Goal: Task Accomplishment & Management: Use online tool/utility

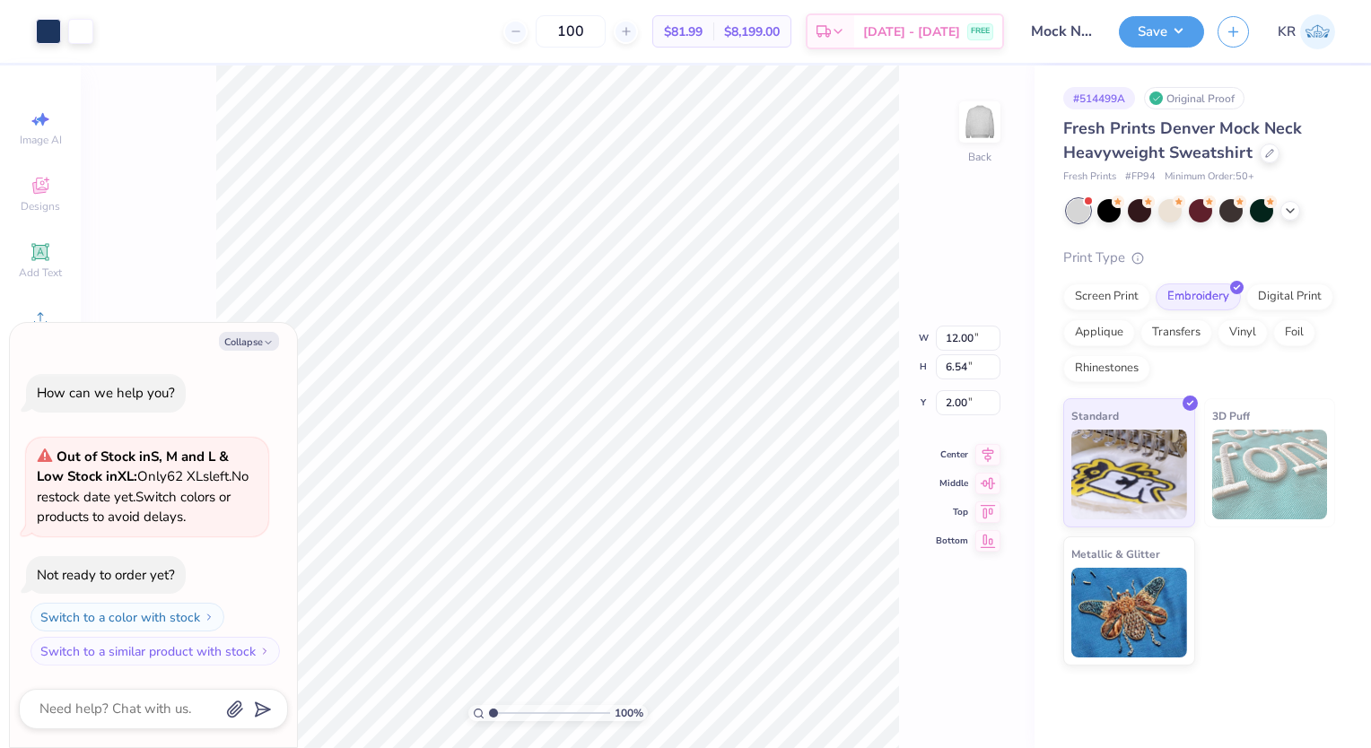
type textarea "x"
type input "8.74"
type input "4.77"
type input "3.78"
type textarea "x"
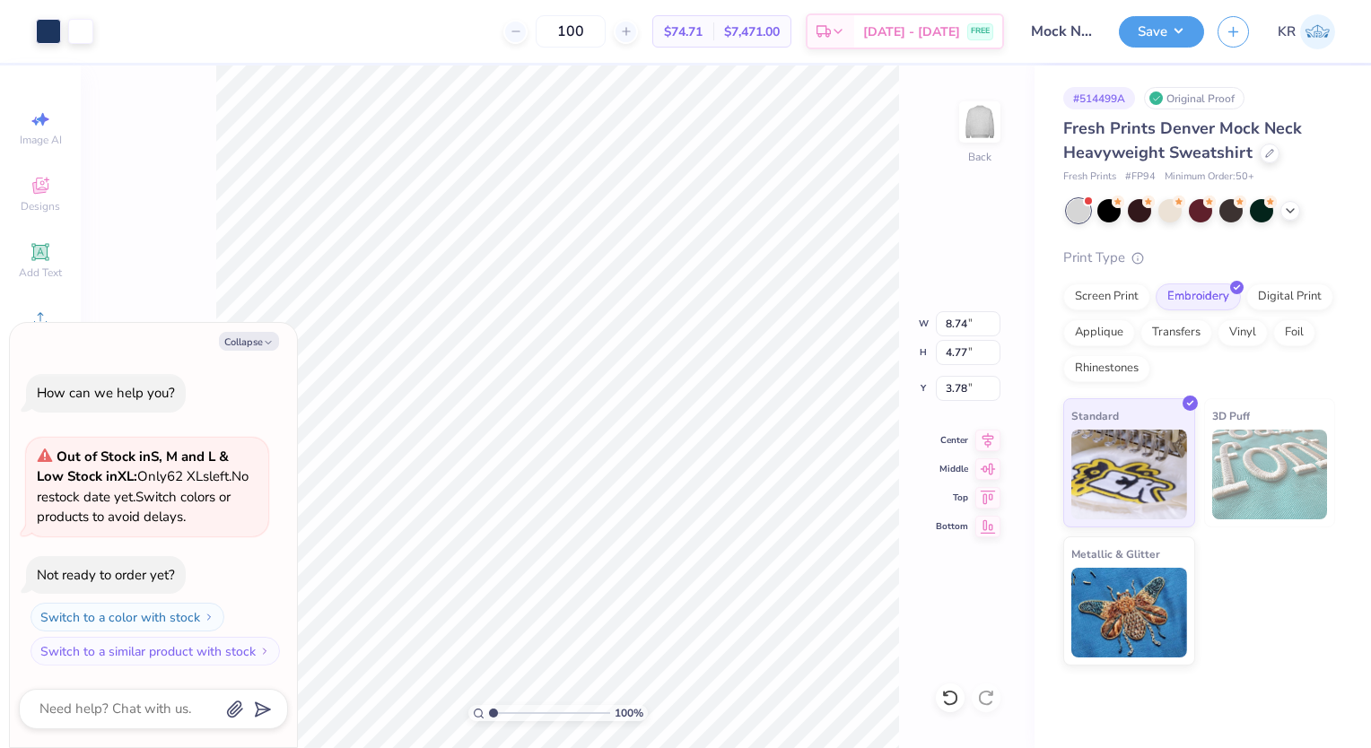
type input "2.14"
click at [922, 239] on div "100 % Back W 8.74 8.74 " H 4.77 4.77 " Y 2.14 2.14 " Center Middle Top Bottom" at bounding box center [558, 407] width 954 height 683
click at [1171, 26] on button "Save" at bounding box center [1161, 28] width 85 height 31
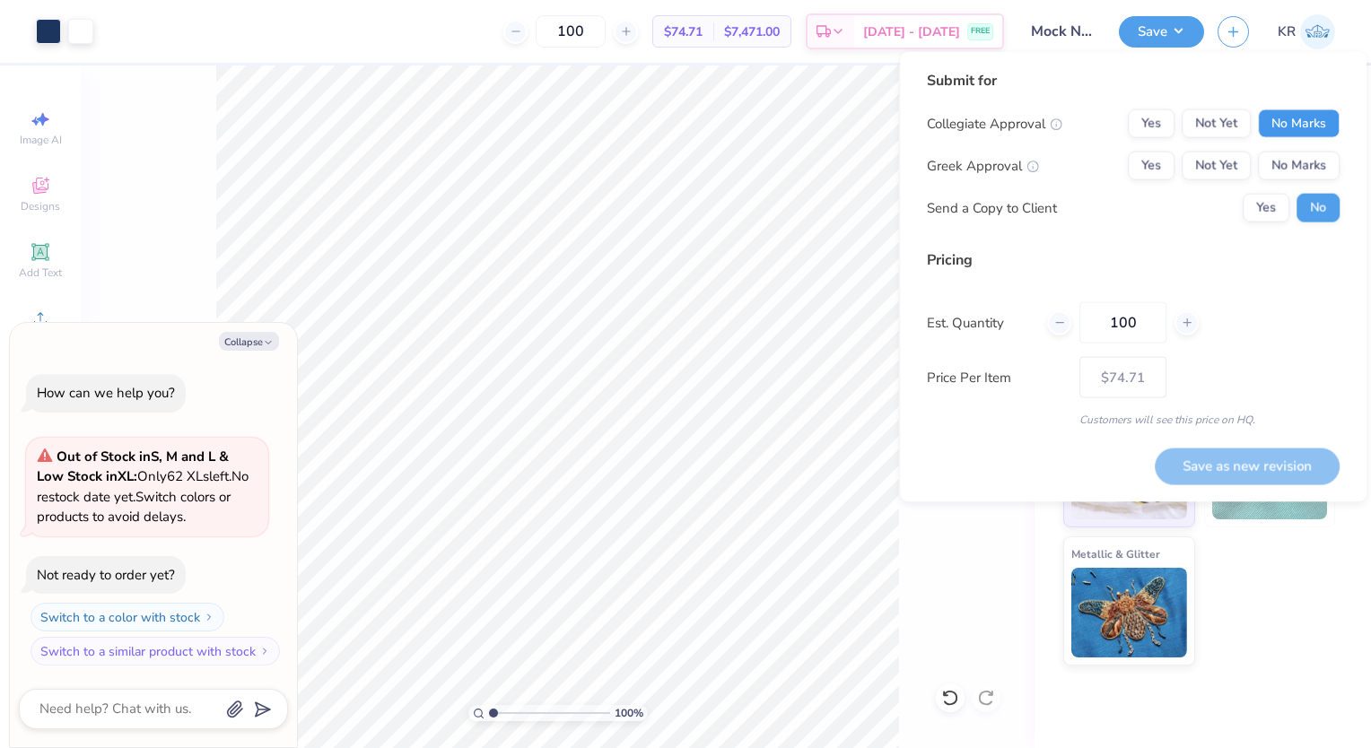
click at [1272, 125] on button "No Marks" at bounding box center [1299, 123] width 82 height 29
click at [1159, 162] on button "Yes" at bounding box center [1151, 166] width 47 height 29
click at [1260, 208] on button "Yes" at bounding box center [1266, 208] width 47 height 29
type textarea "x"
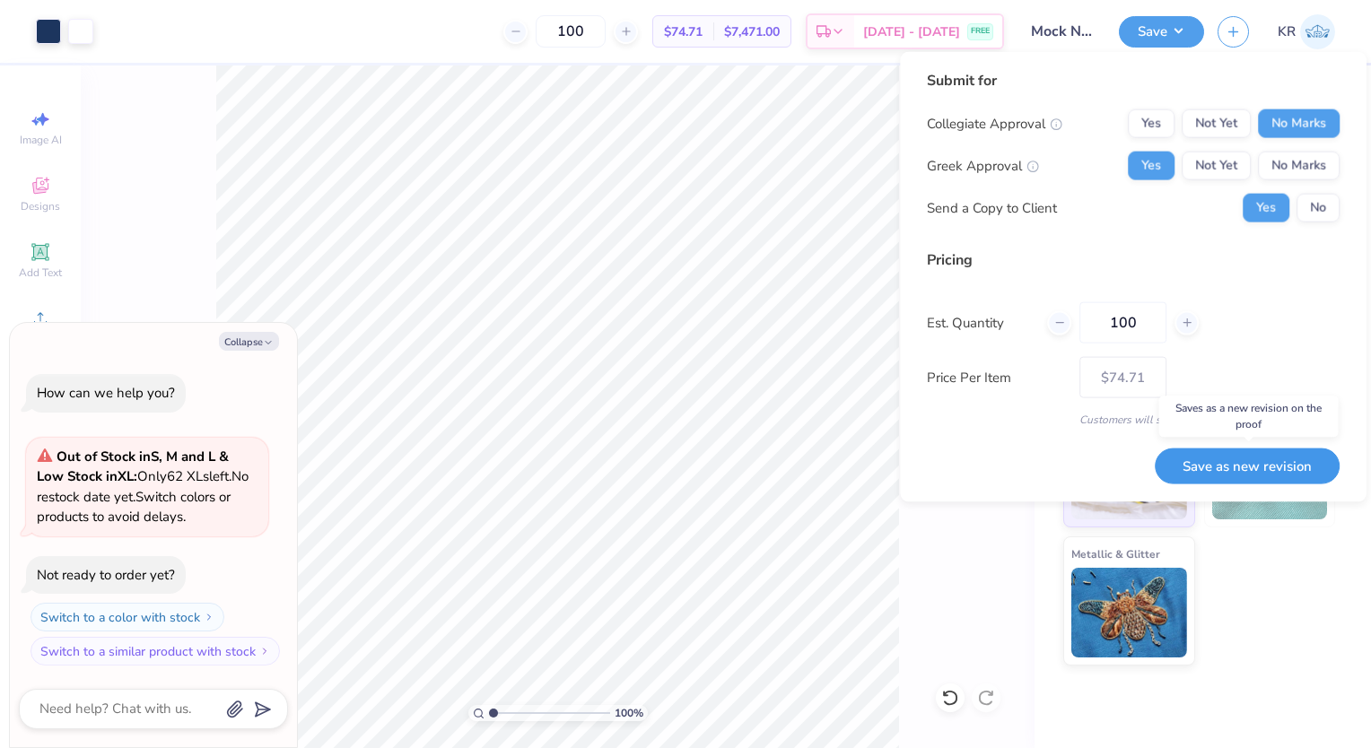
click at [1206, 467] on button "Save as new revision" at bounding box center [1247, 466] width 185 height 36
type input "$74.71"
type textarea "x"
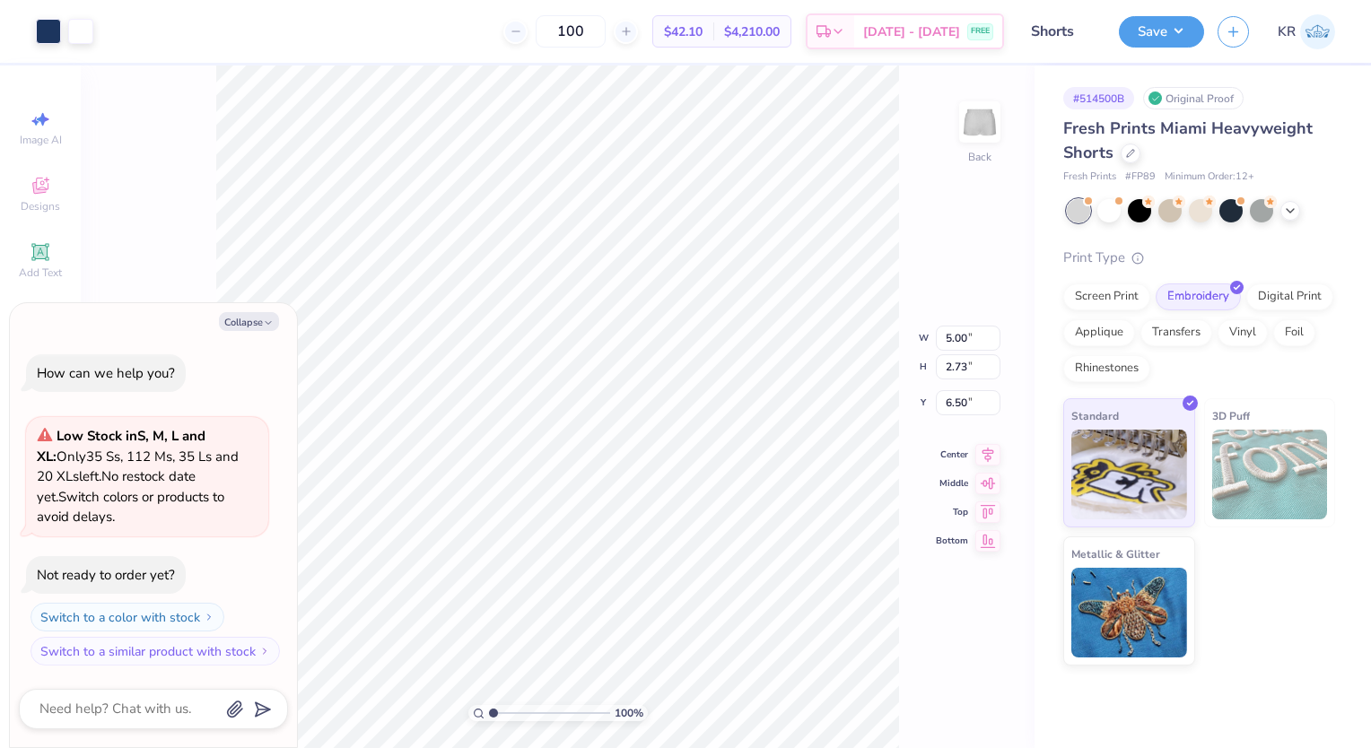
type textarea "x"
type input "3.21"
type input "1.75"
type input "7.47"
type textarea "x"
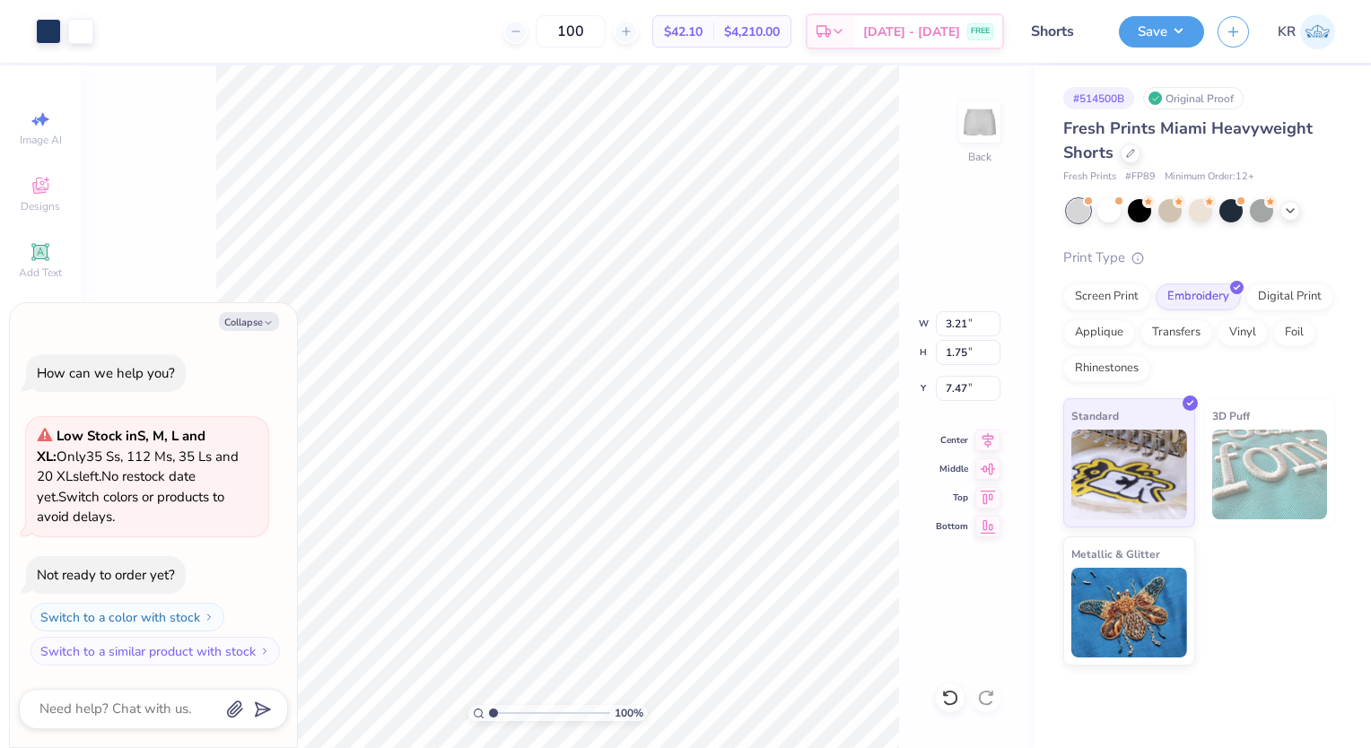
type input "7.67"
click at [987, 601] on div "100 % Back W 3.21 3.21 " H 1.75 1.75 " Y 7.67 7.67 " Center Middle Top Bottom" at bounding box center [558, 407] width 954 height 683
click at [1157, 31] on button "Save" at bounding box center [1161, 28] width 85 height 31
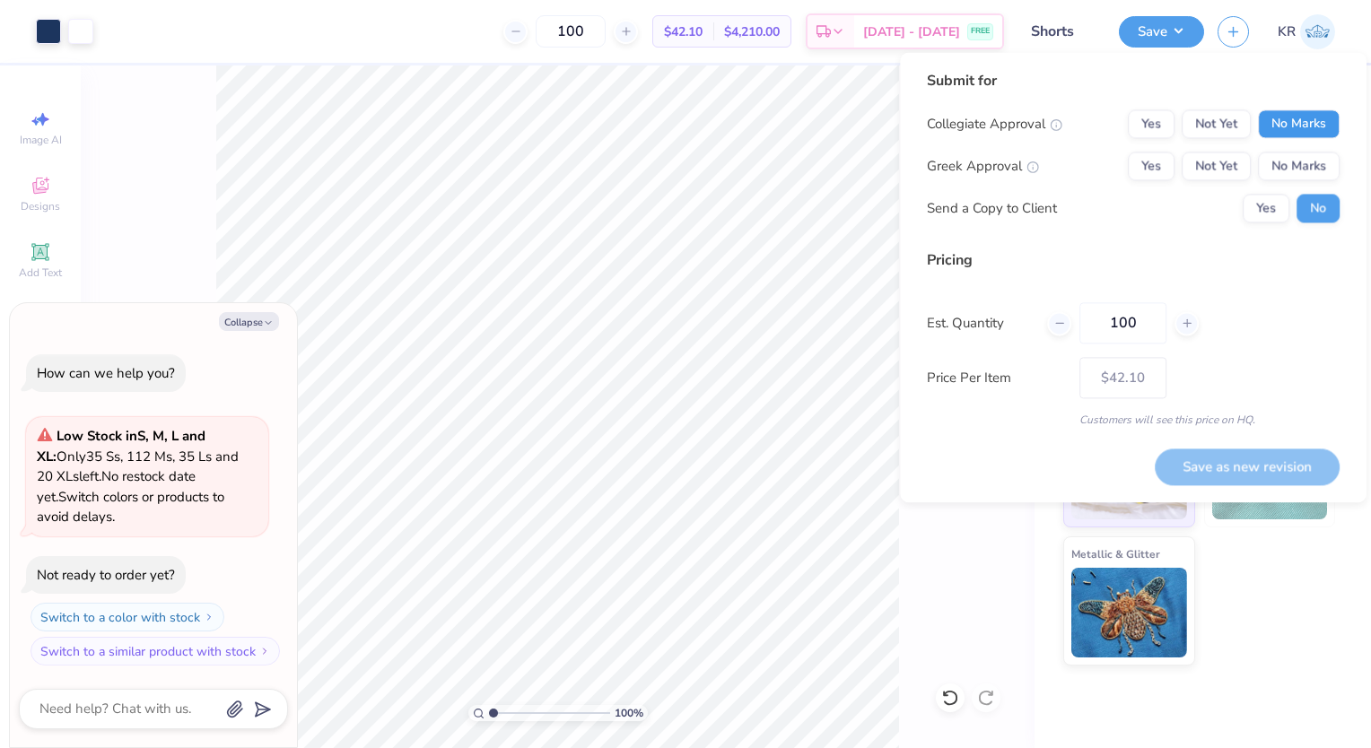
click at [1308, 127] on button "No Marks" at bounding box center [1299, 123] width 82 height 29
click at [1163, 169] on button "Yes" at bounding box center [1151, 166] width 47 height 29
click at [1282, 219] on button "Yes" at bounding box center [1266, 208] width 47 height 29
type textarea "x"
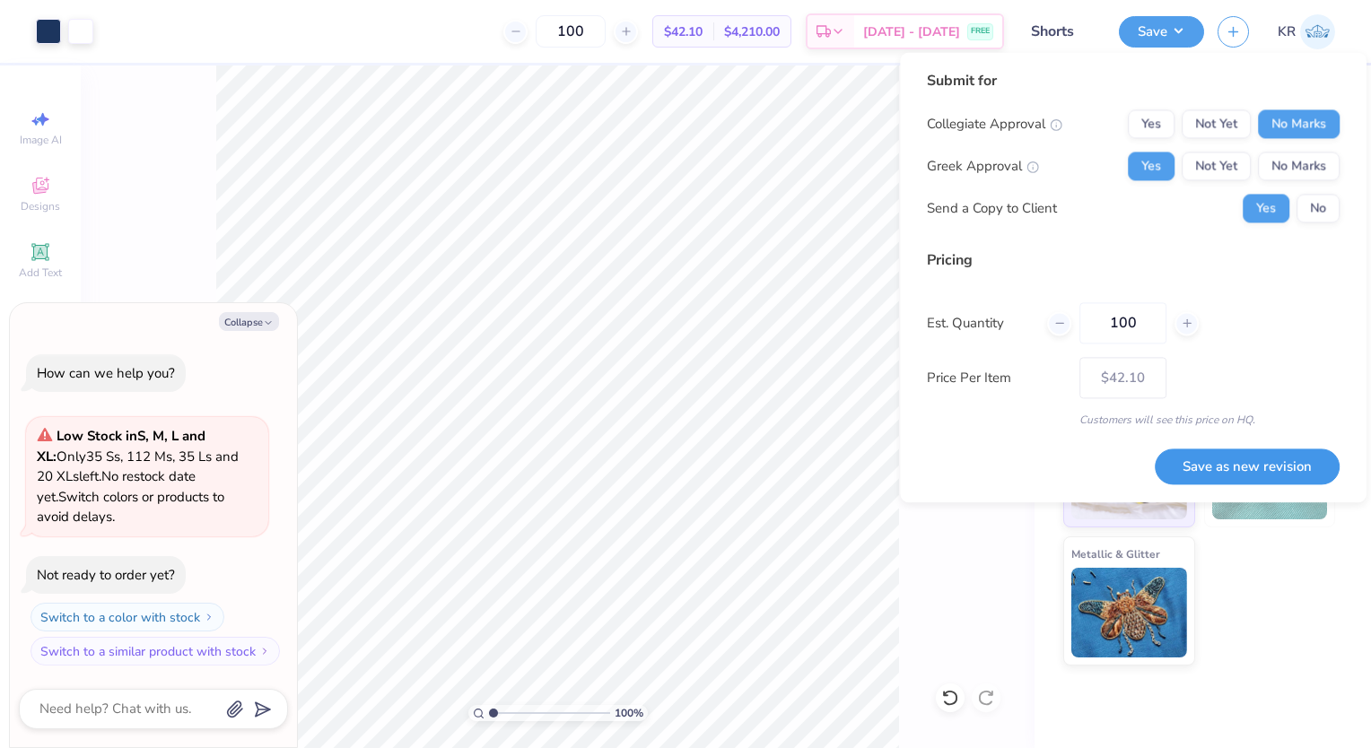
click at [1266, 462] on button "Save as new revision" at bounding box center [1247, 467] width 185 height 37
type input "$42.10"
type textarea "x"
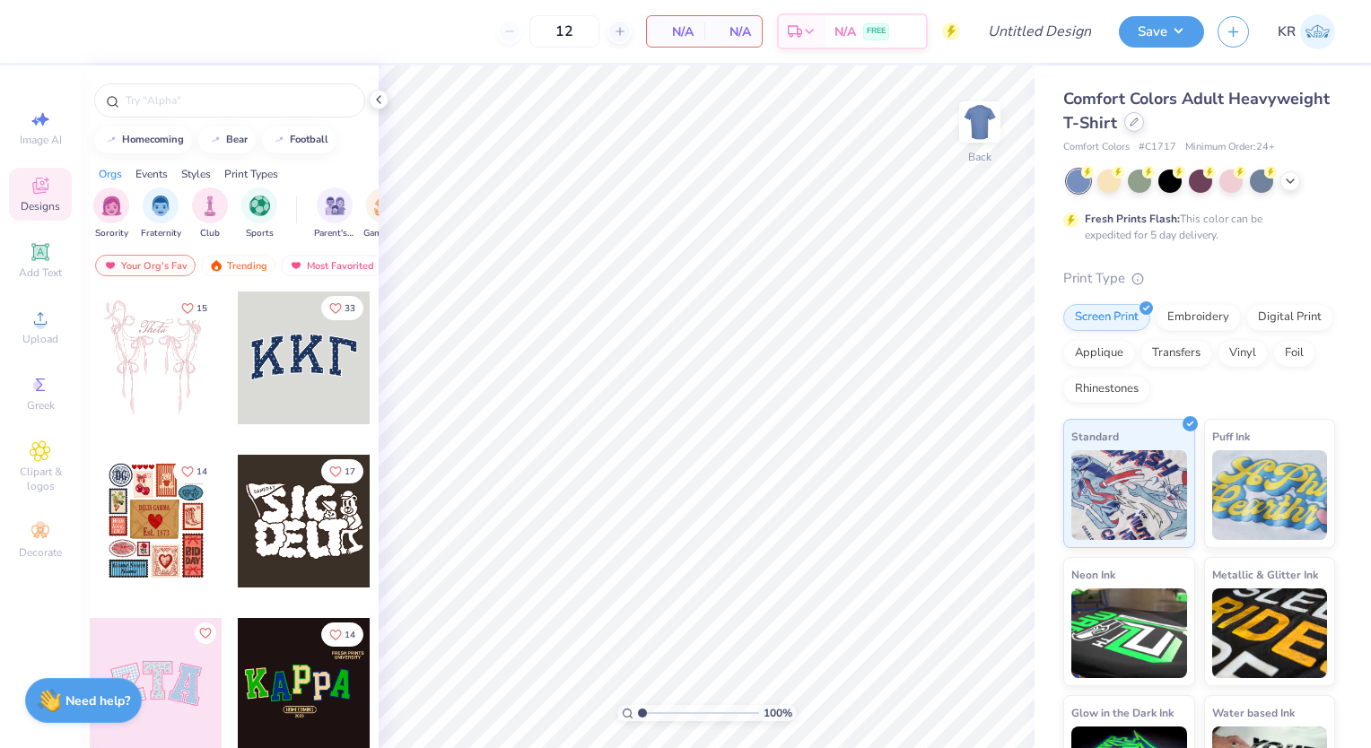
click at [1144, 127] on div at bounding box center [1134, 122] width 20 height 20
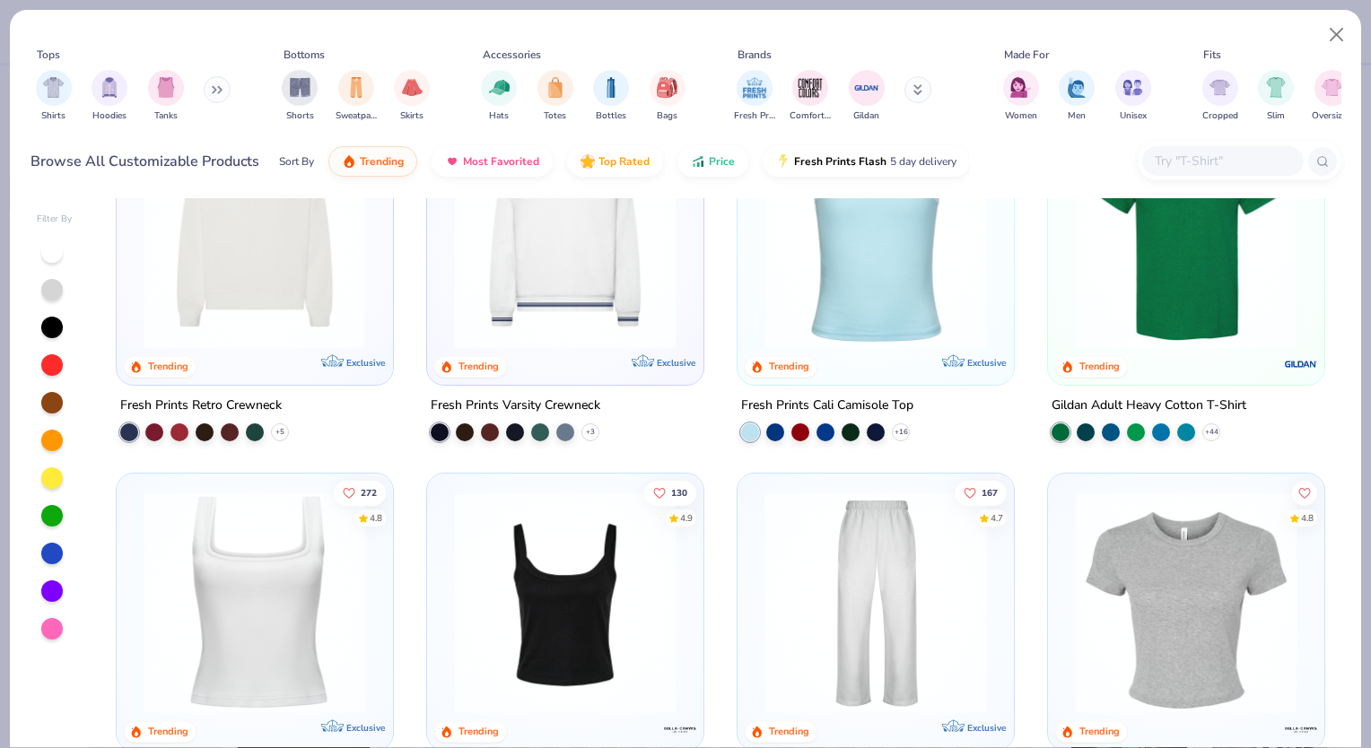
scroll to position [293, 0]
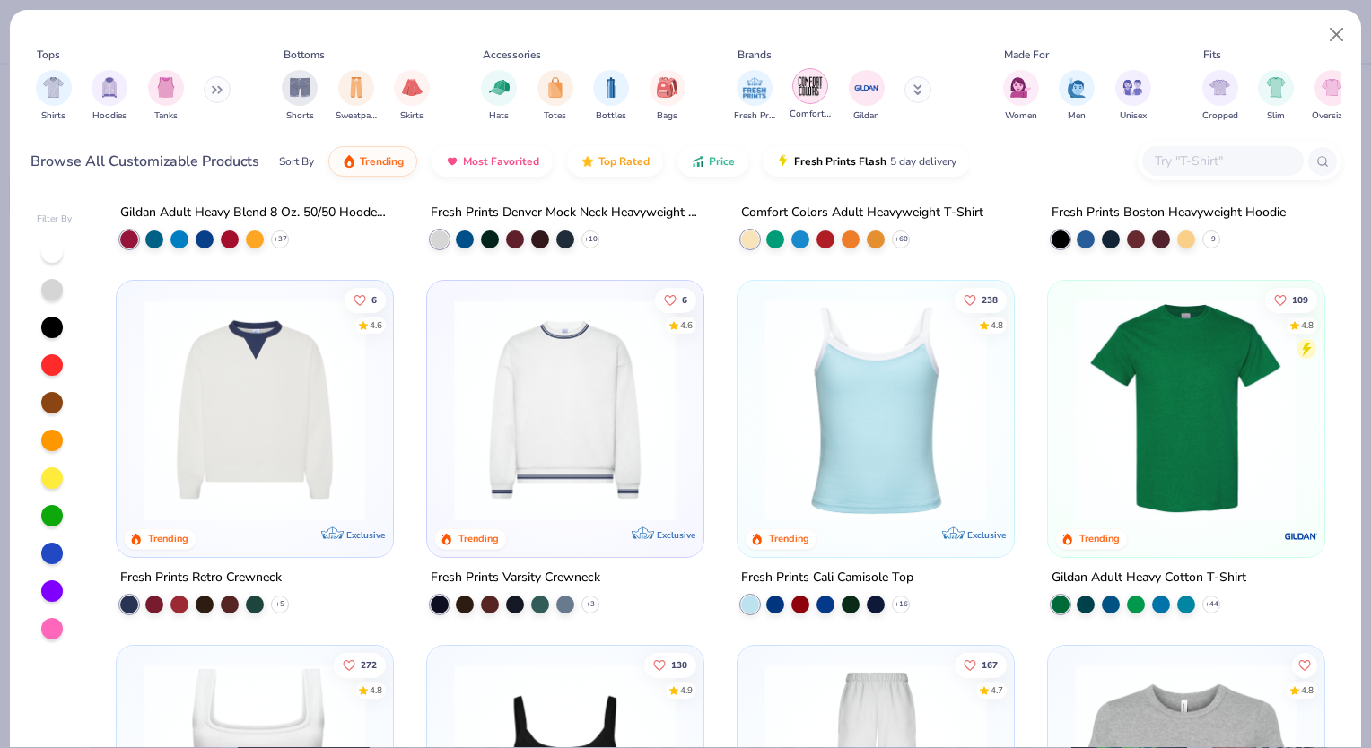
click at [806, 95] on img "filter for Comfort Colors" at bounding box center [810, 86] width 27 height 27
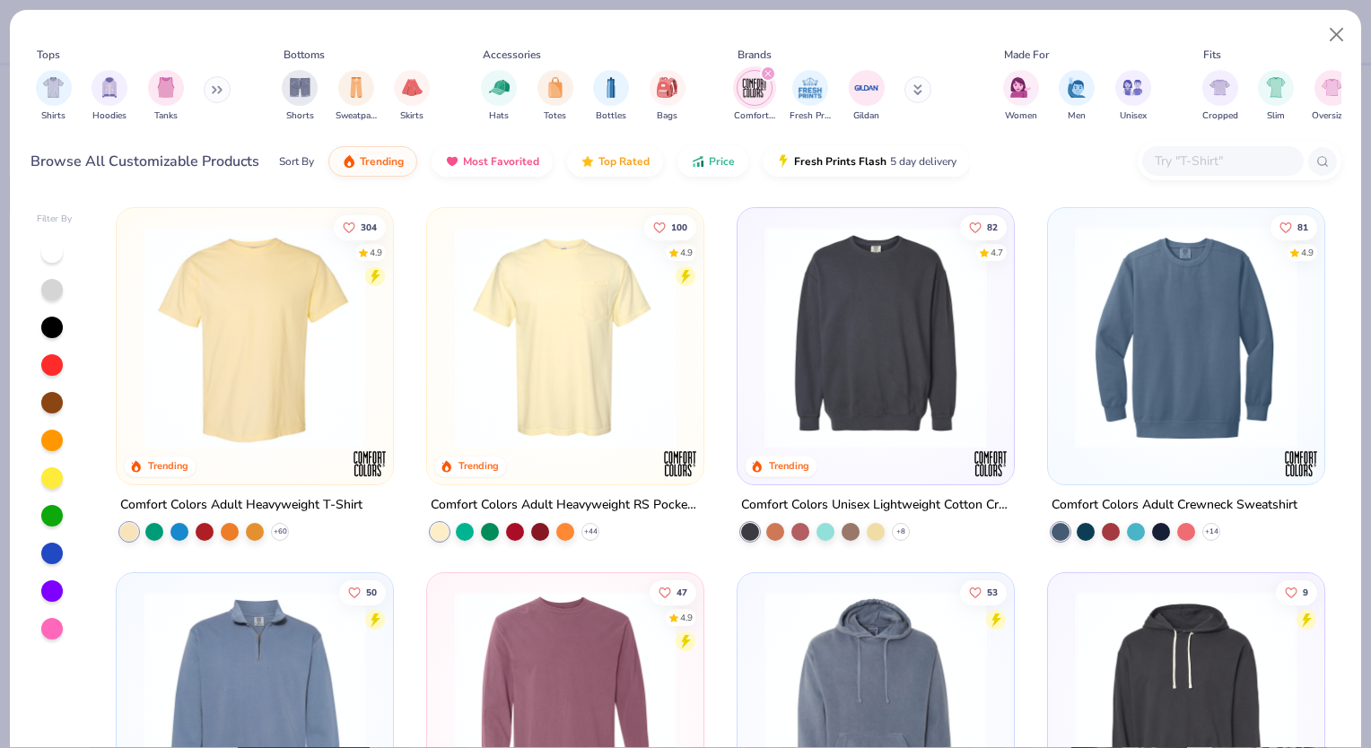
click at [559, 358] on img at bounding box center [565, 337] width 241 height 223
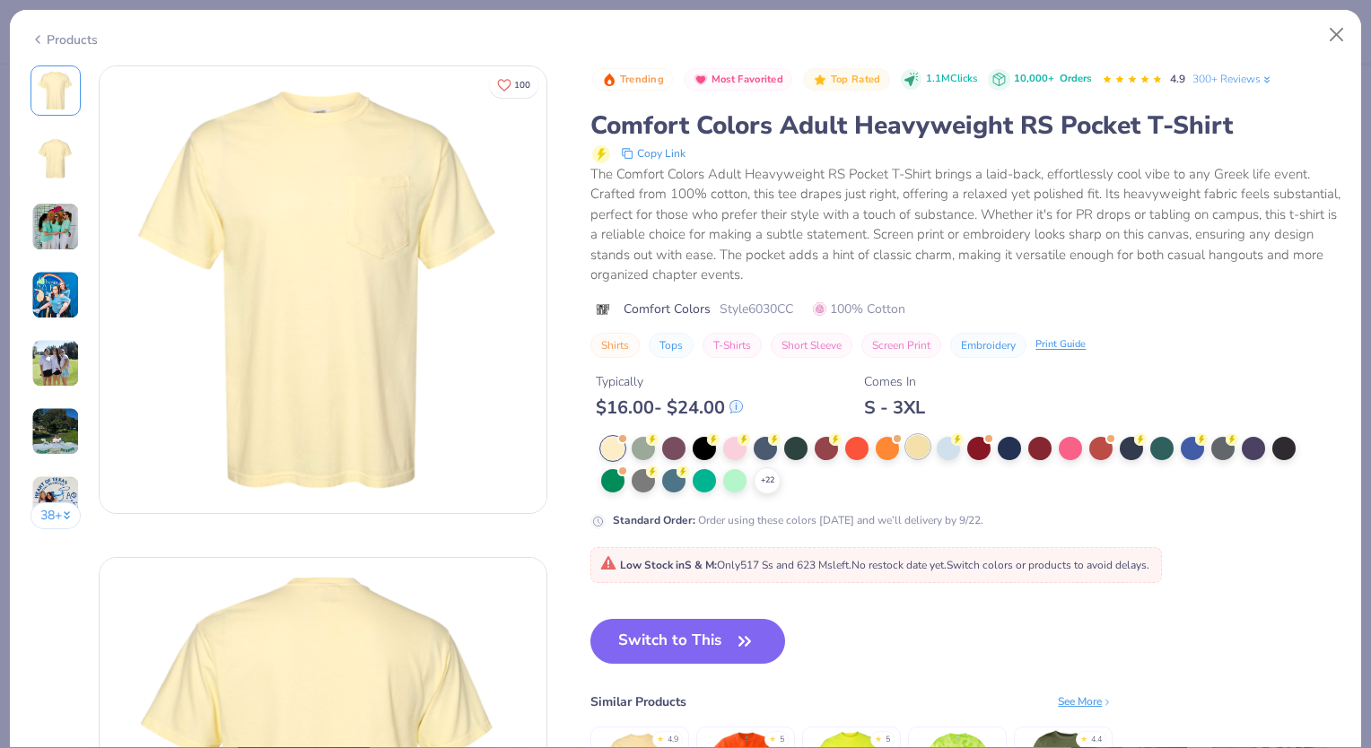
click at [923, 445] on div at bounding box center [917, 446] width 23 height 23
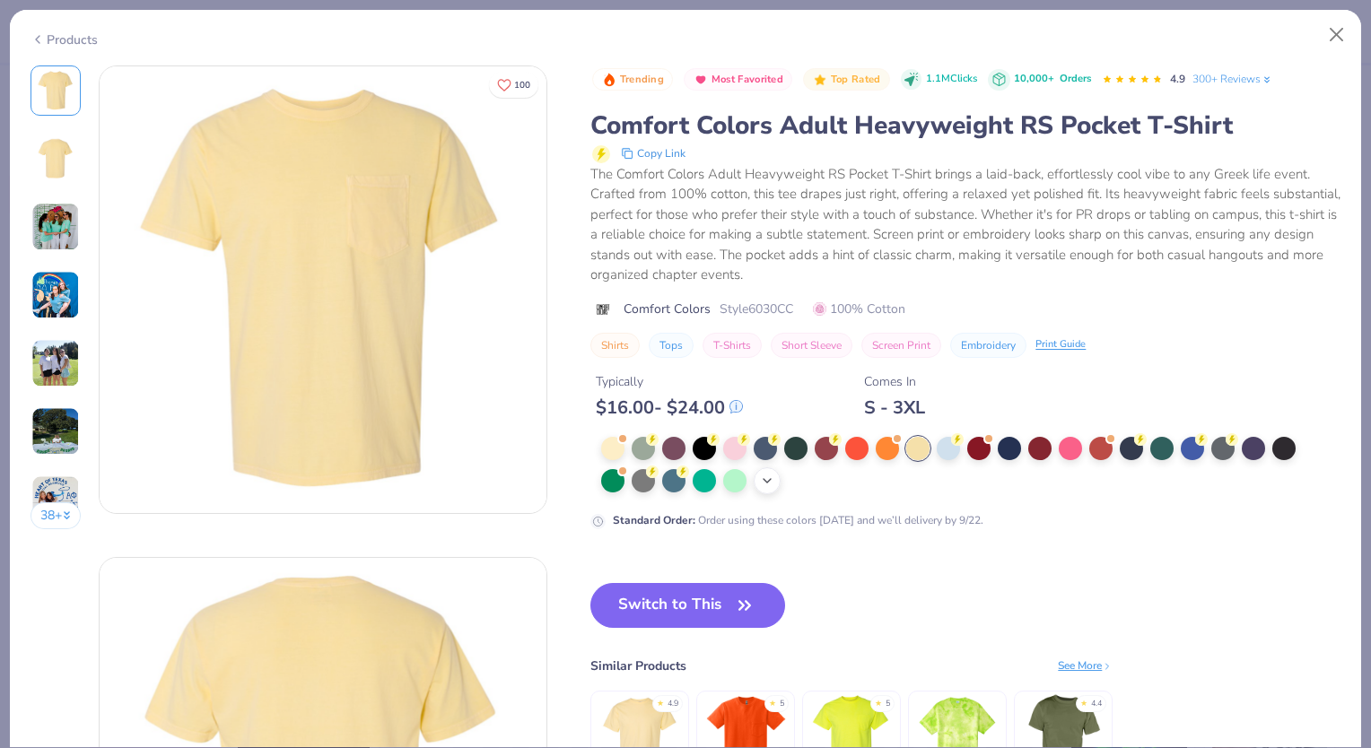
click at [769, 485] on icon at bounding box center [767, 481] width 14 height 14
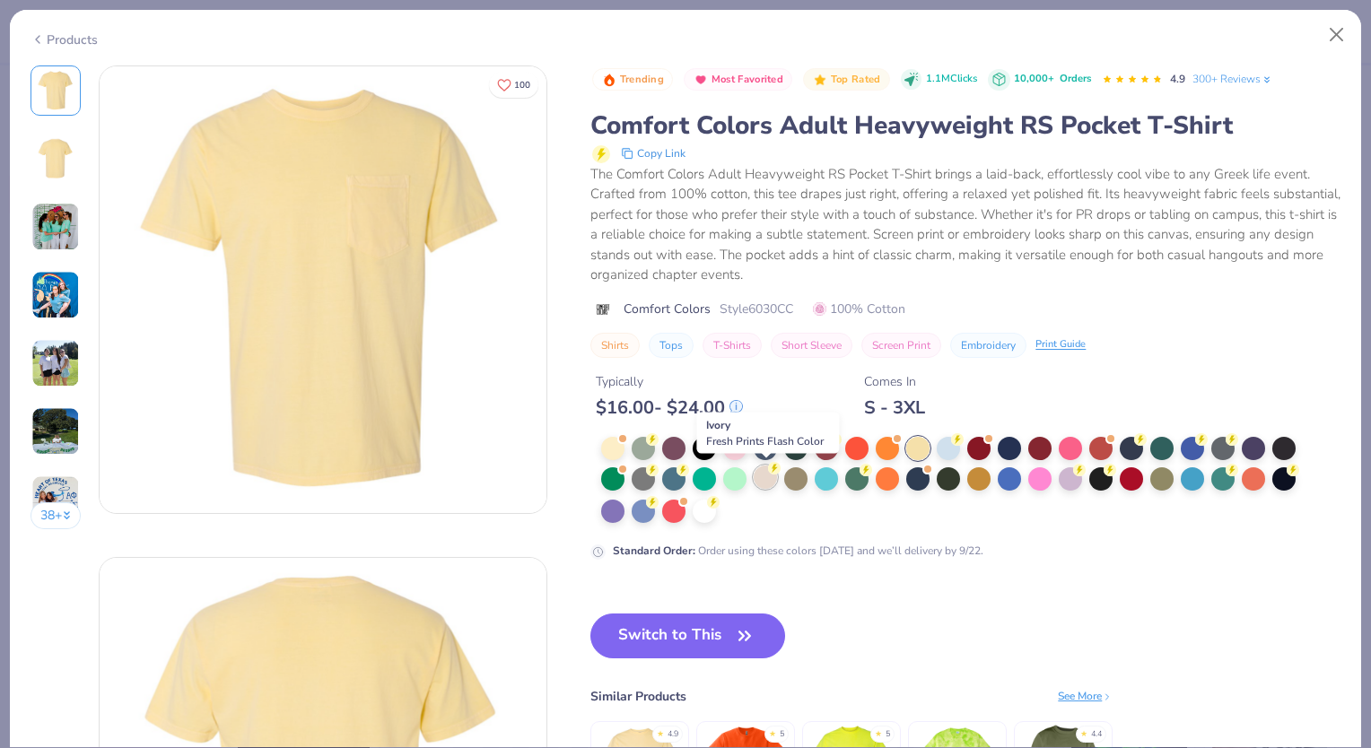
click at [767, 481] on div at bounding box center [765, 477] width 23 height 23
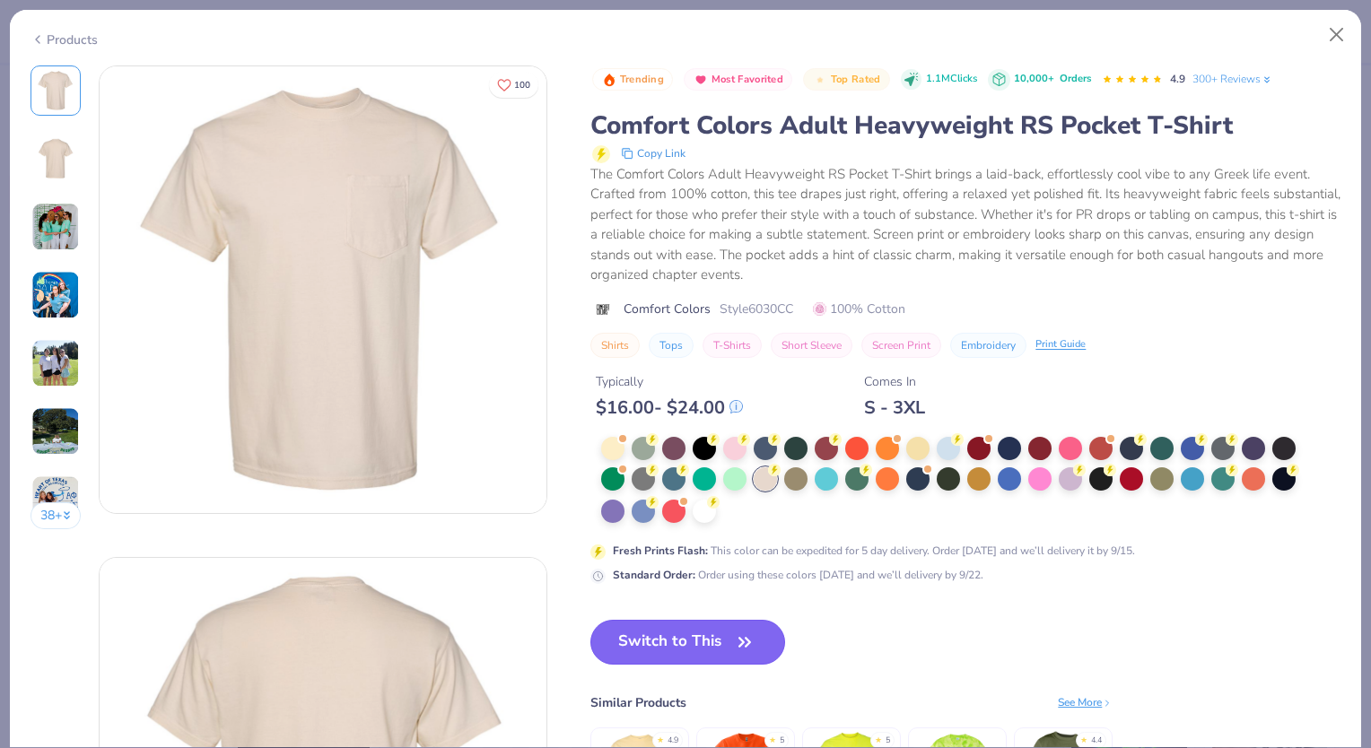
click at [690, 636] on button "Switch to This" at bounding box center [687, 642] width 195 height 45
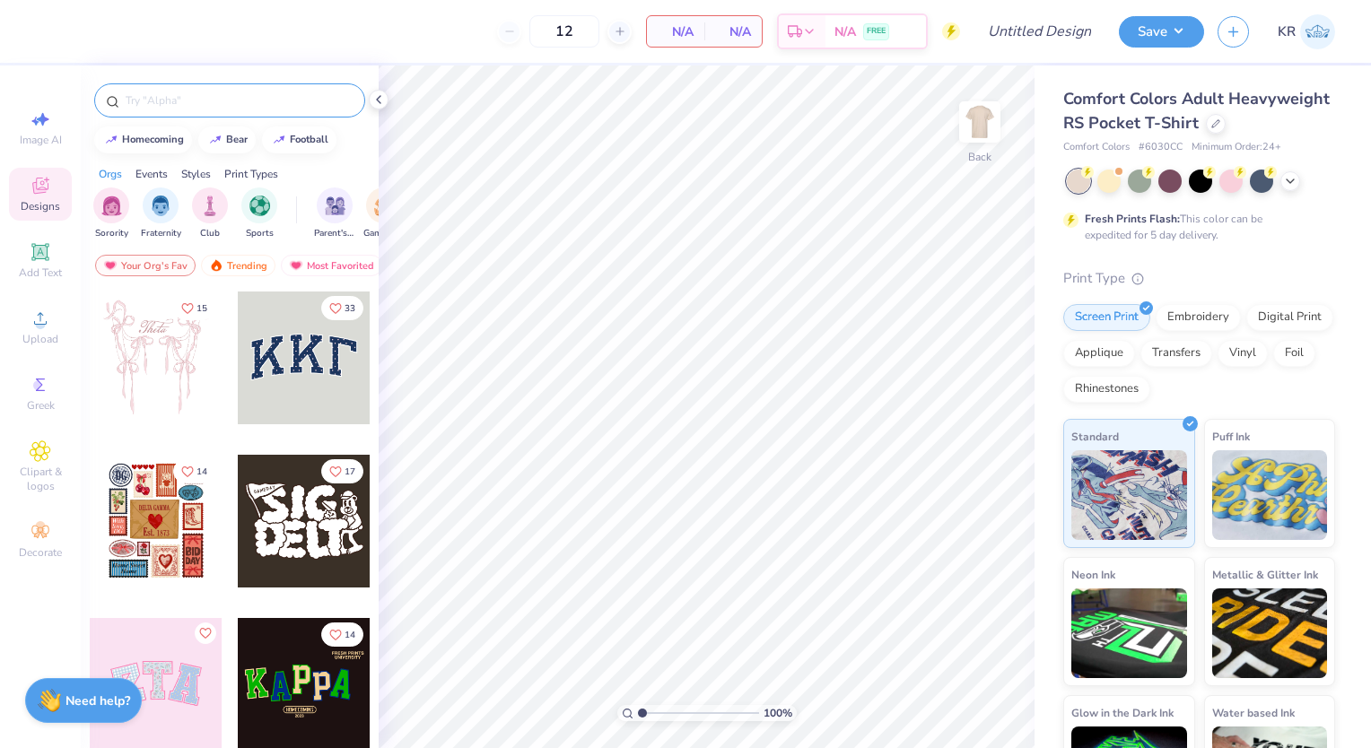
click at [215, 95] on input "text" at bounding box center [239, 101] width 230 height 18
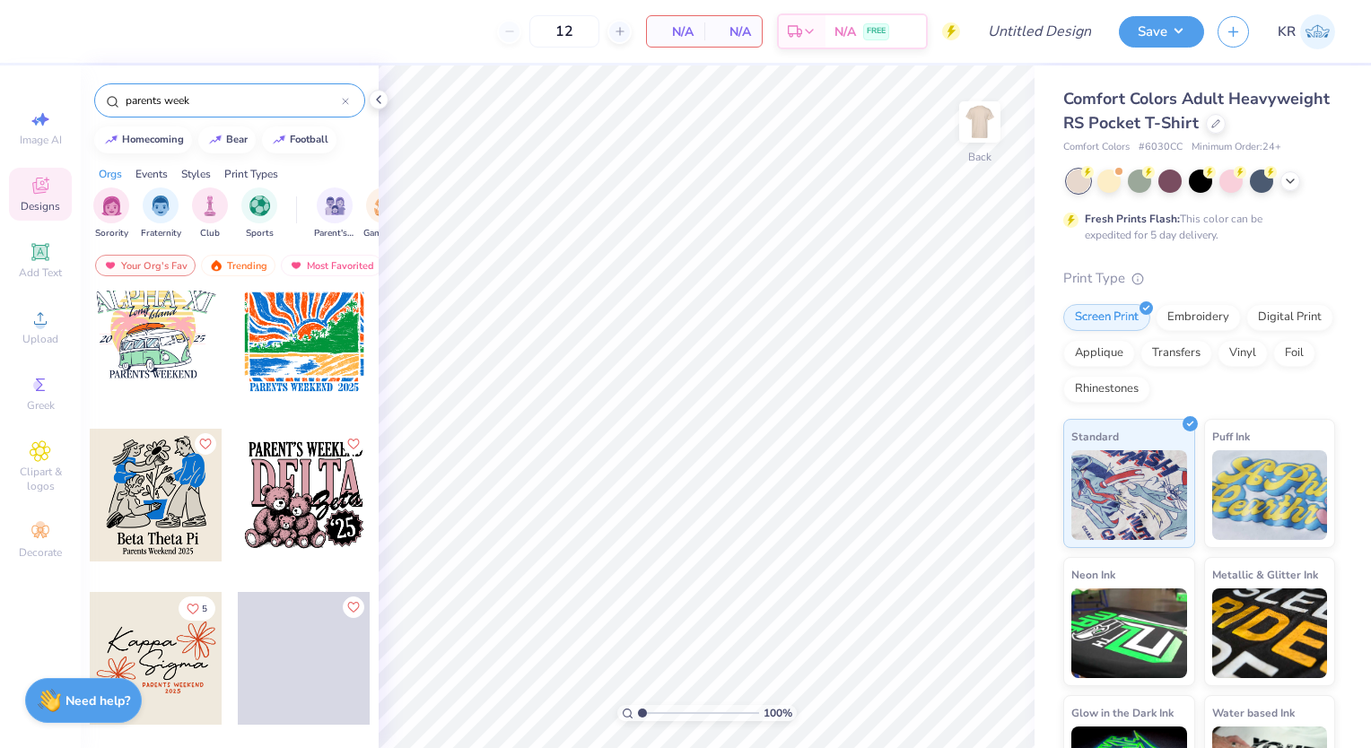
scroll to position [6762, 0]
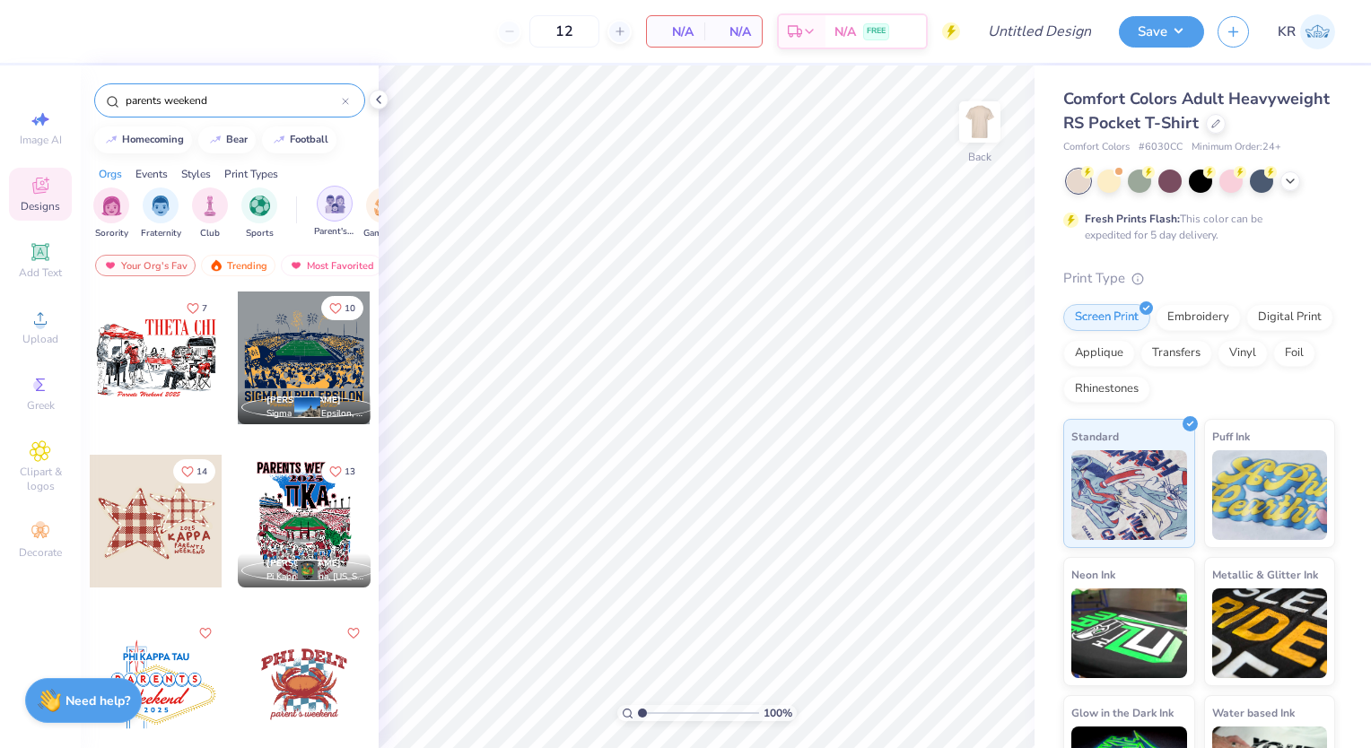
type input "parents weekend"
click at [327, 216] on div "filter for Parent's Weekend" at bounding box center [335, 204] width 36 height 36
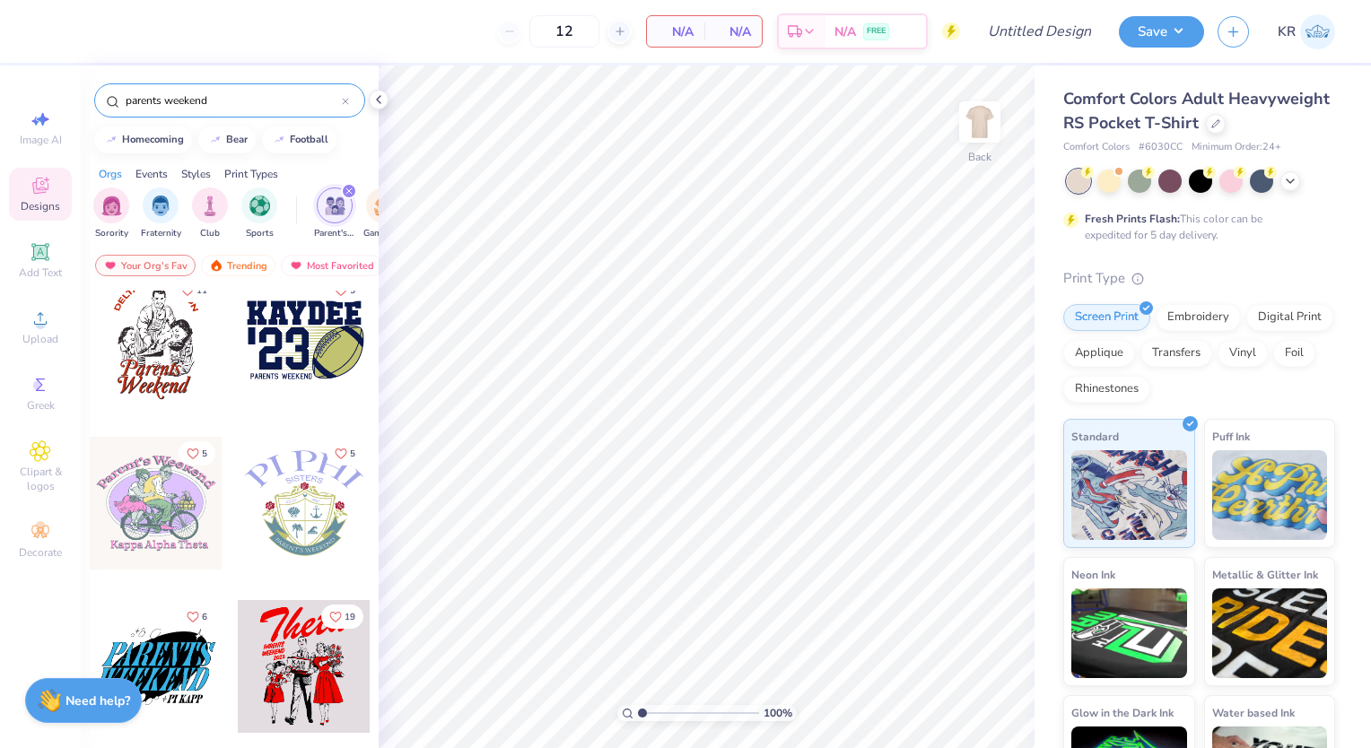
scroll to position [14294, 0]
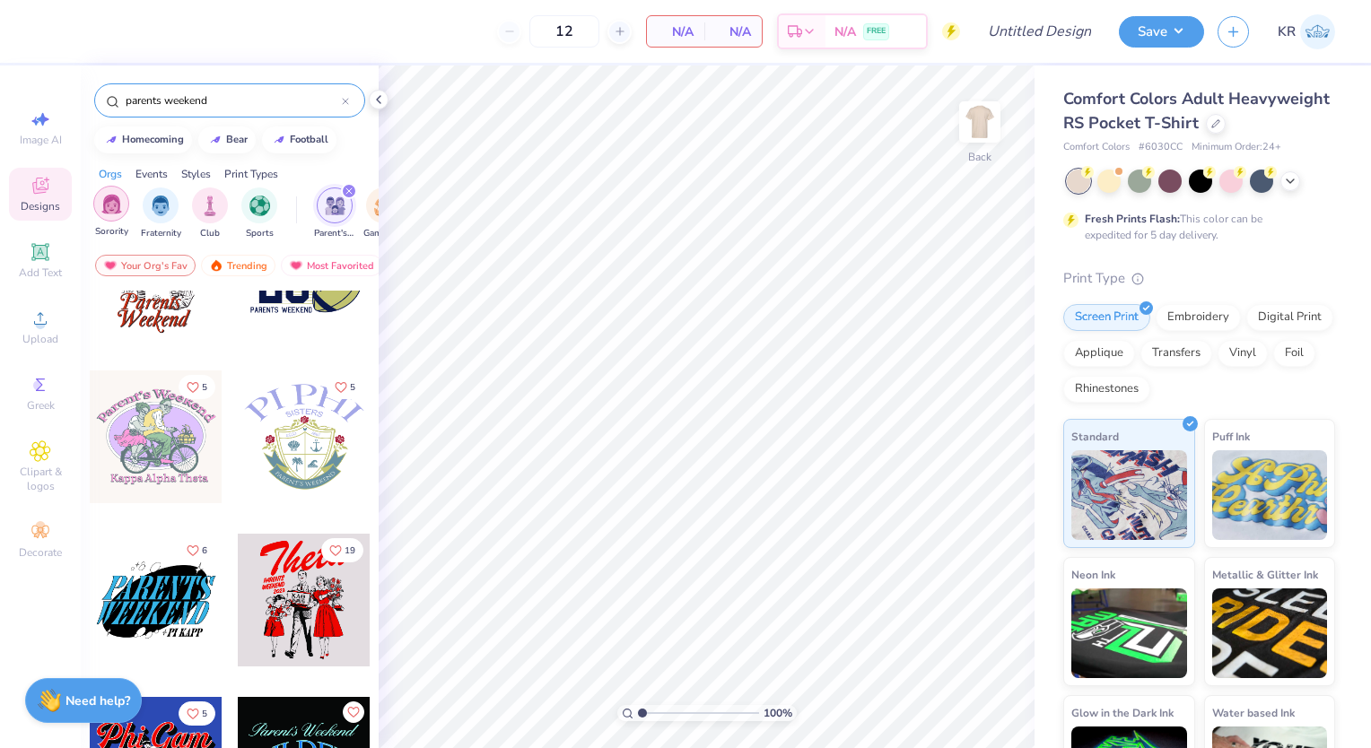
click at [108, 198] on img "filter for Sorority" at bounding box center [111, 204] width 21 height 21
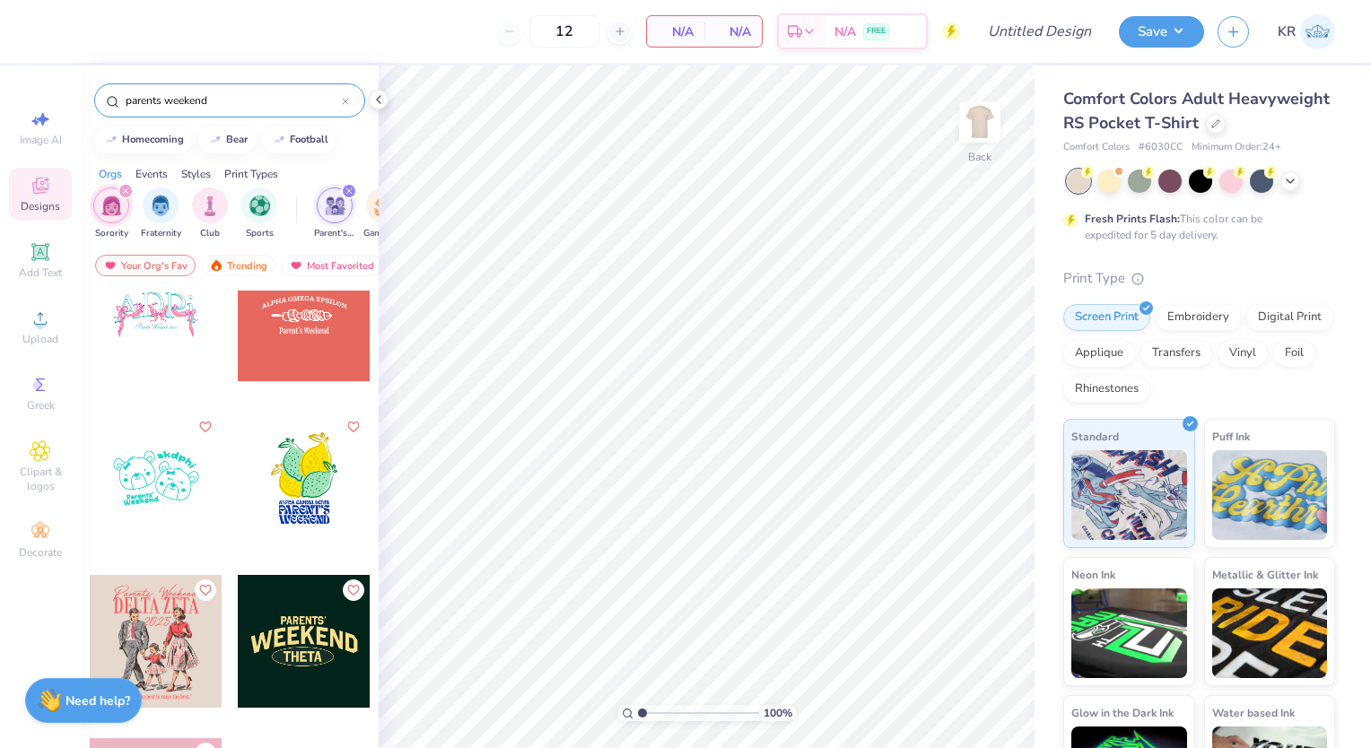
scroll to position [12234, 0]
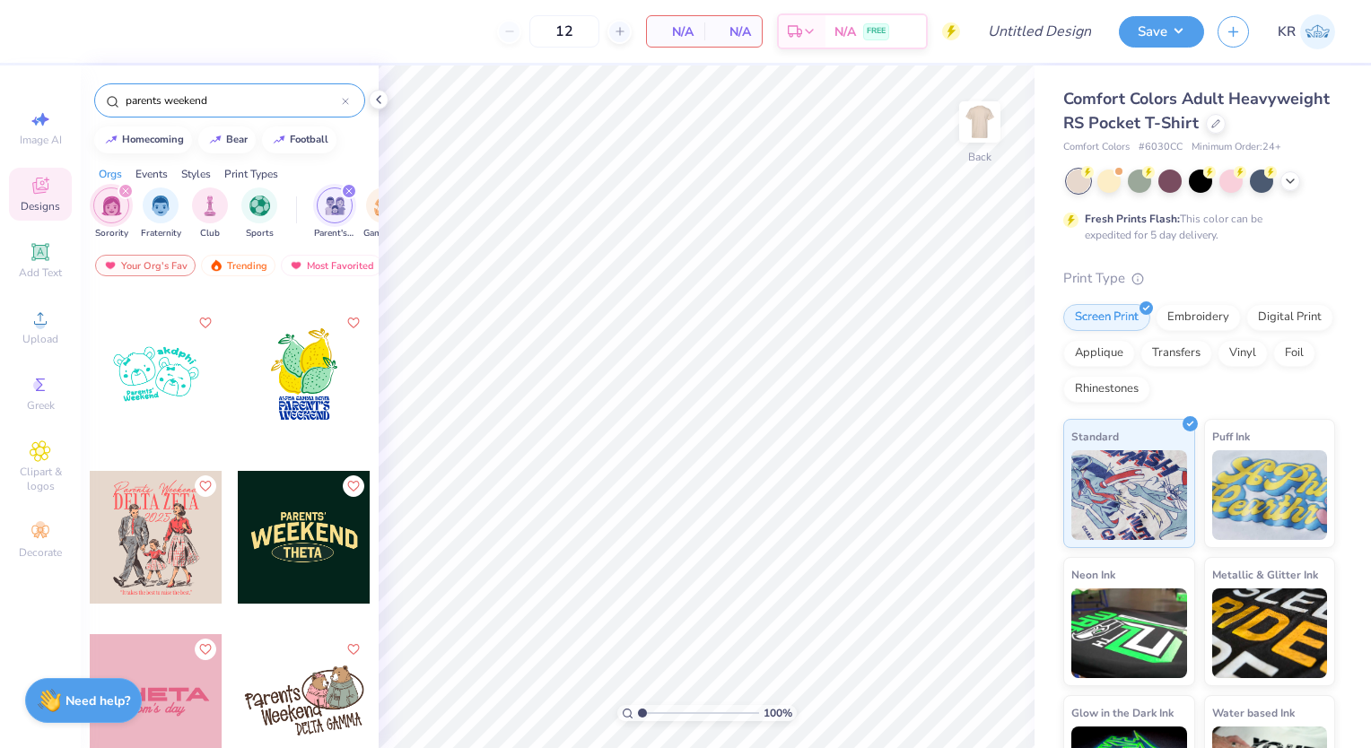
click at [172, 518] on div at bounding box center [156, 537] width 133 height 133
click at [965, 135] on img at bounding box center [980, 122] width 72 height 72
click at [164, 537] on div at bounding box center [156, 537] width 133 height 133
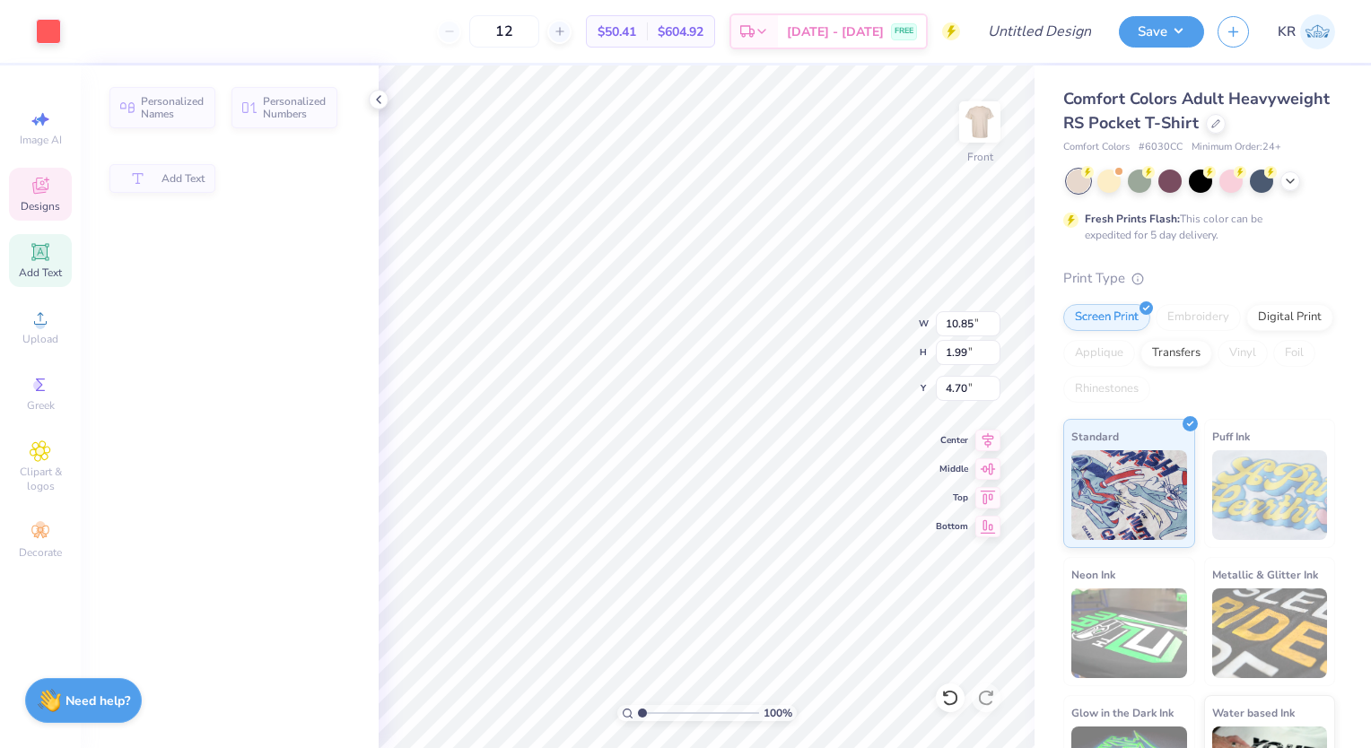
type input "10.85"
type input "1.99"
type input "4.70"
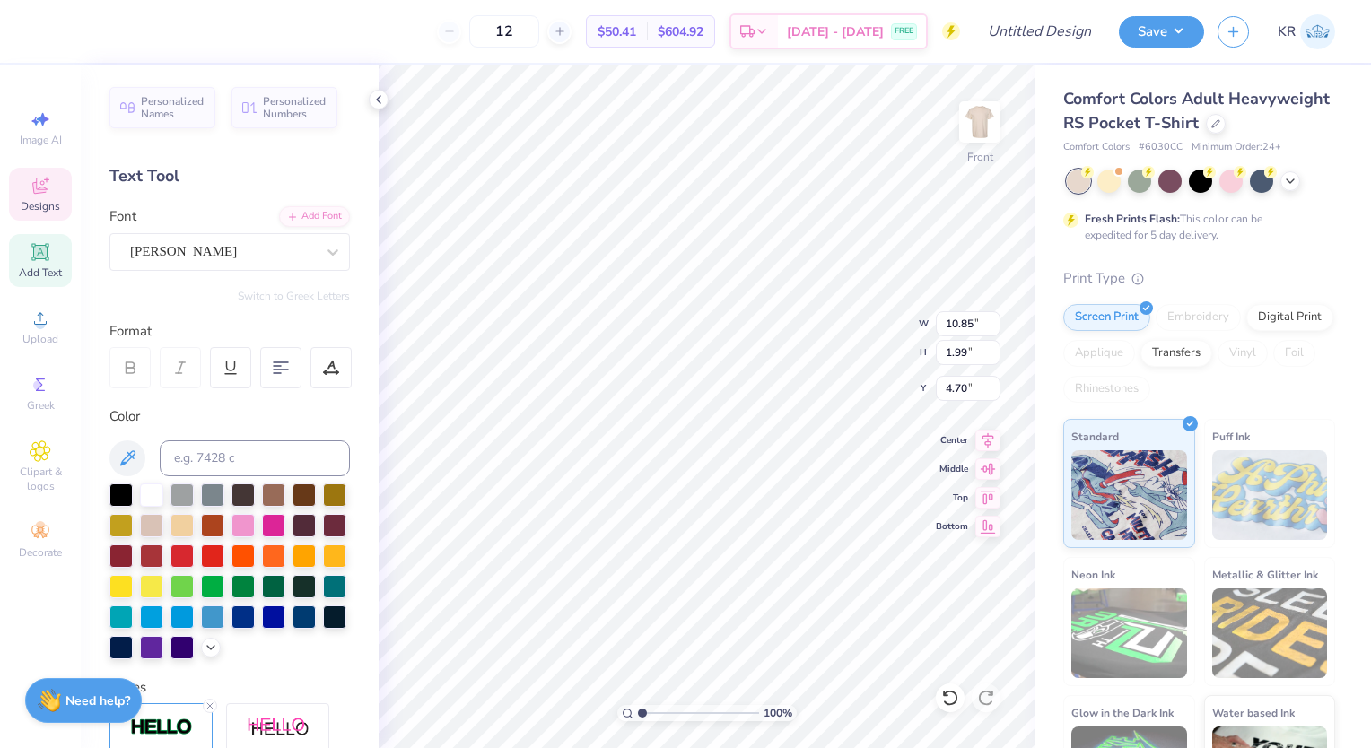
type textarea "D"
type textarea "ALPHA XI DELTA"
type input "9.14"
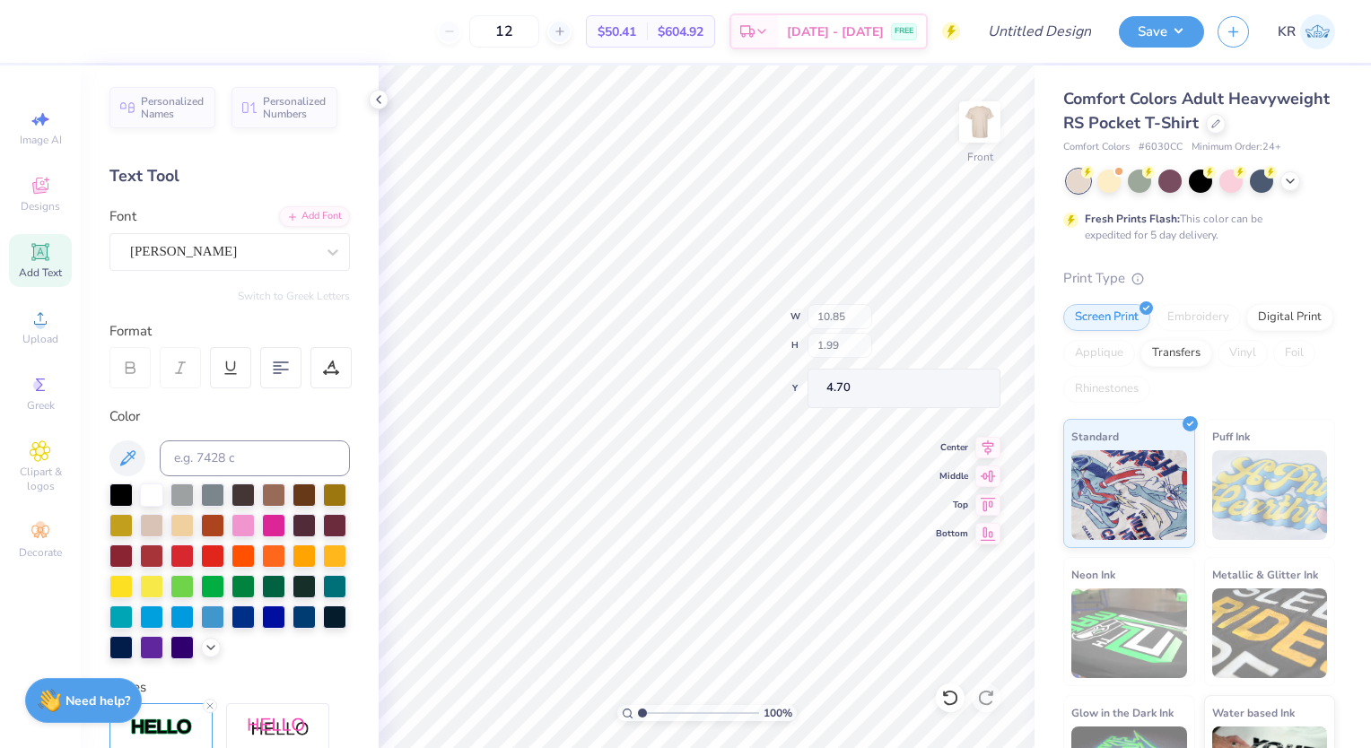
type input "0.59"
type input "16.98"
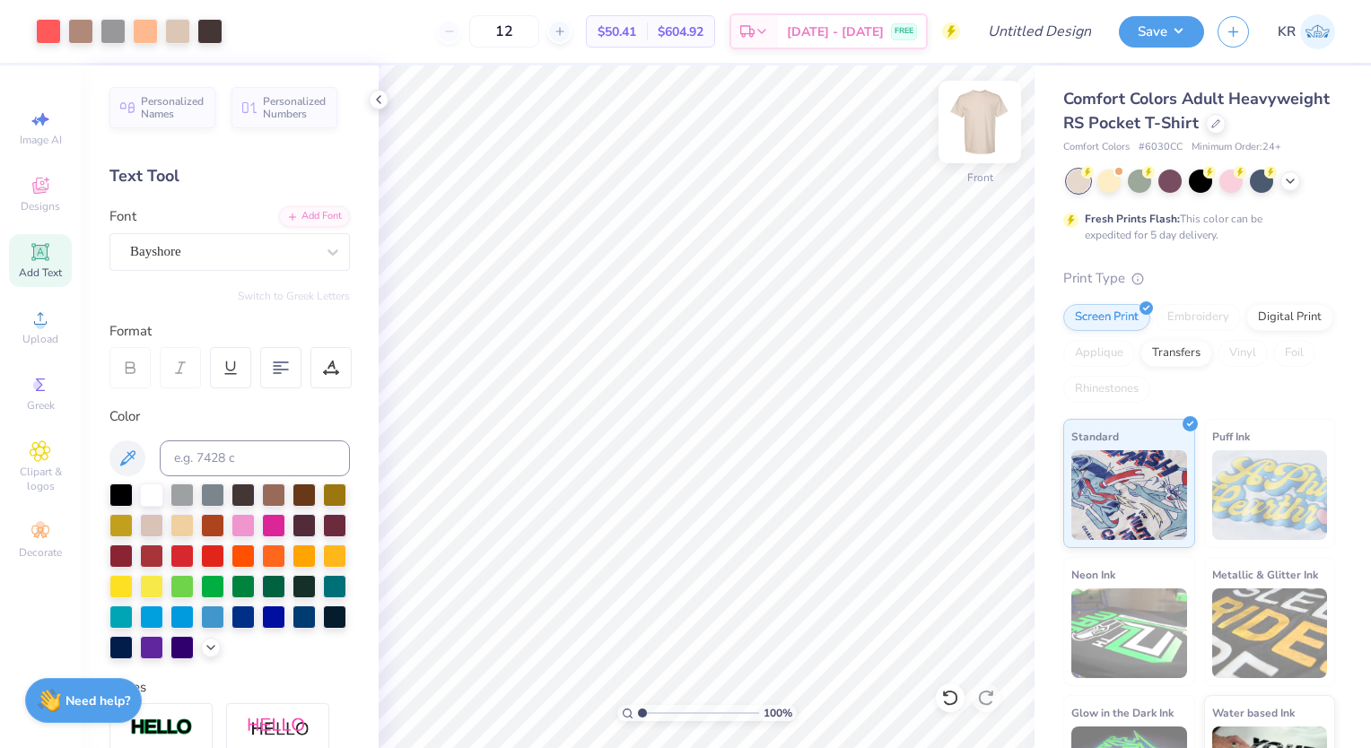
click at [965, 123] on img at bounding box center [980, 122] width 72 height 72
click at [1000, 118] on img at bounding box center [980, 122] width 72 height 72
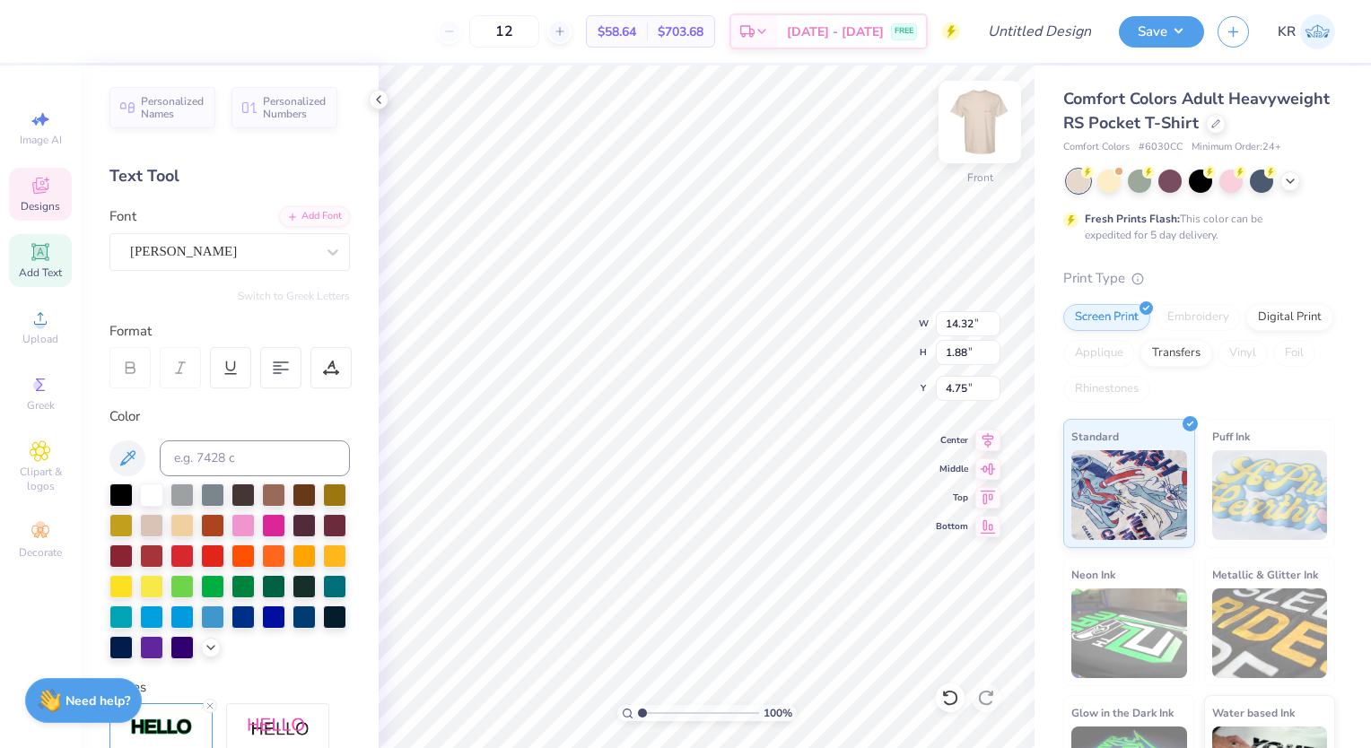
click at [980, 122] on img at bounding box center [980, 122] width 72 height 72
click at [994, 133] on img at bounding box center [980, 122] width 72 height 72
click at [984, 127] on img at bounding box center [980, 122] width 72 height 72
type input "1.48"
type input "0.46"
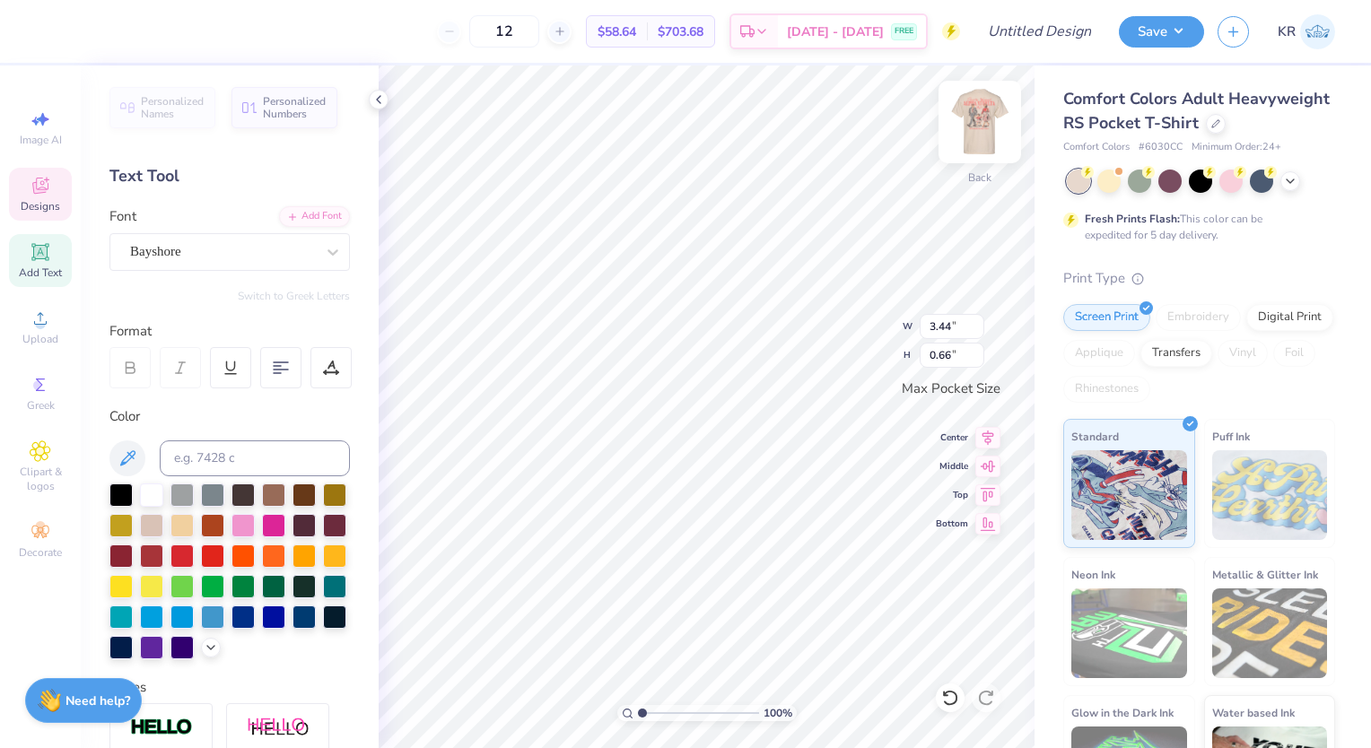
type input "0.66"
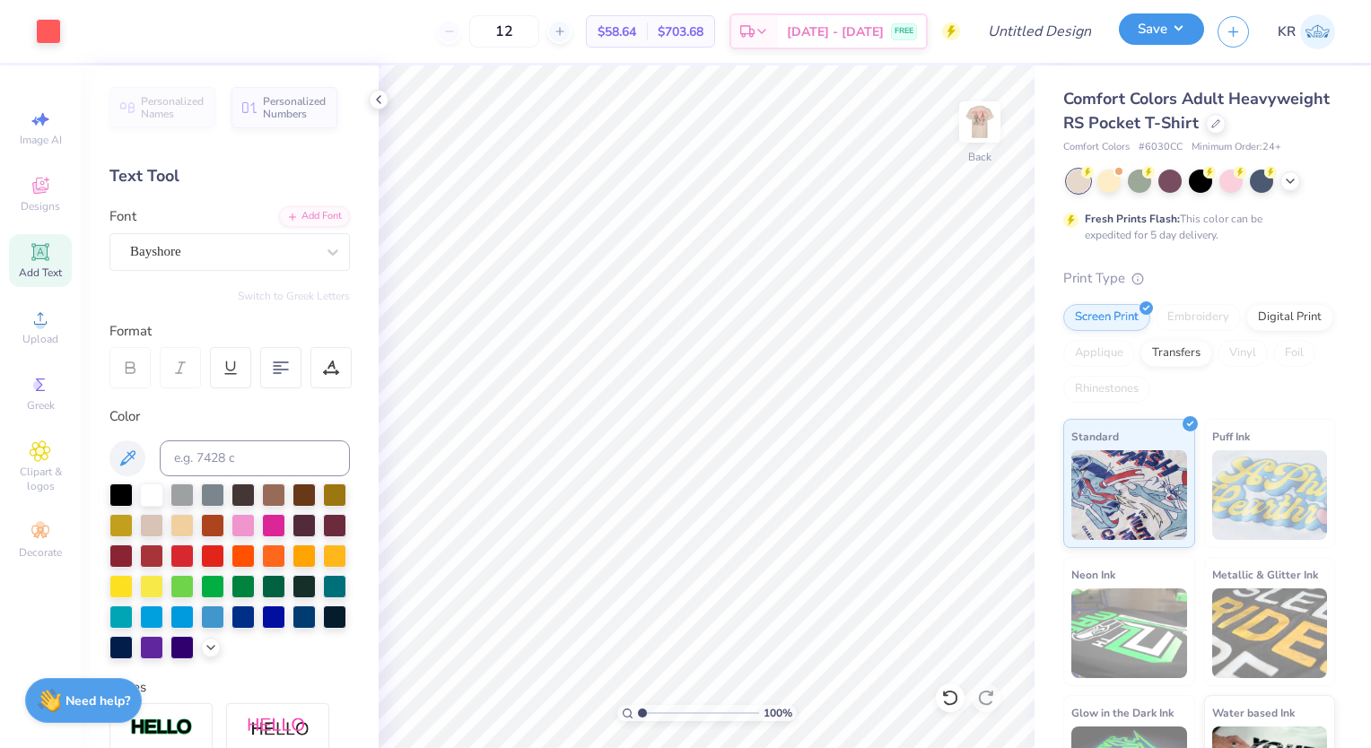
click at [1142, 32] on button "Save" at bounding box center [1161, 28] width 85 height 31
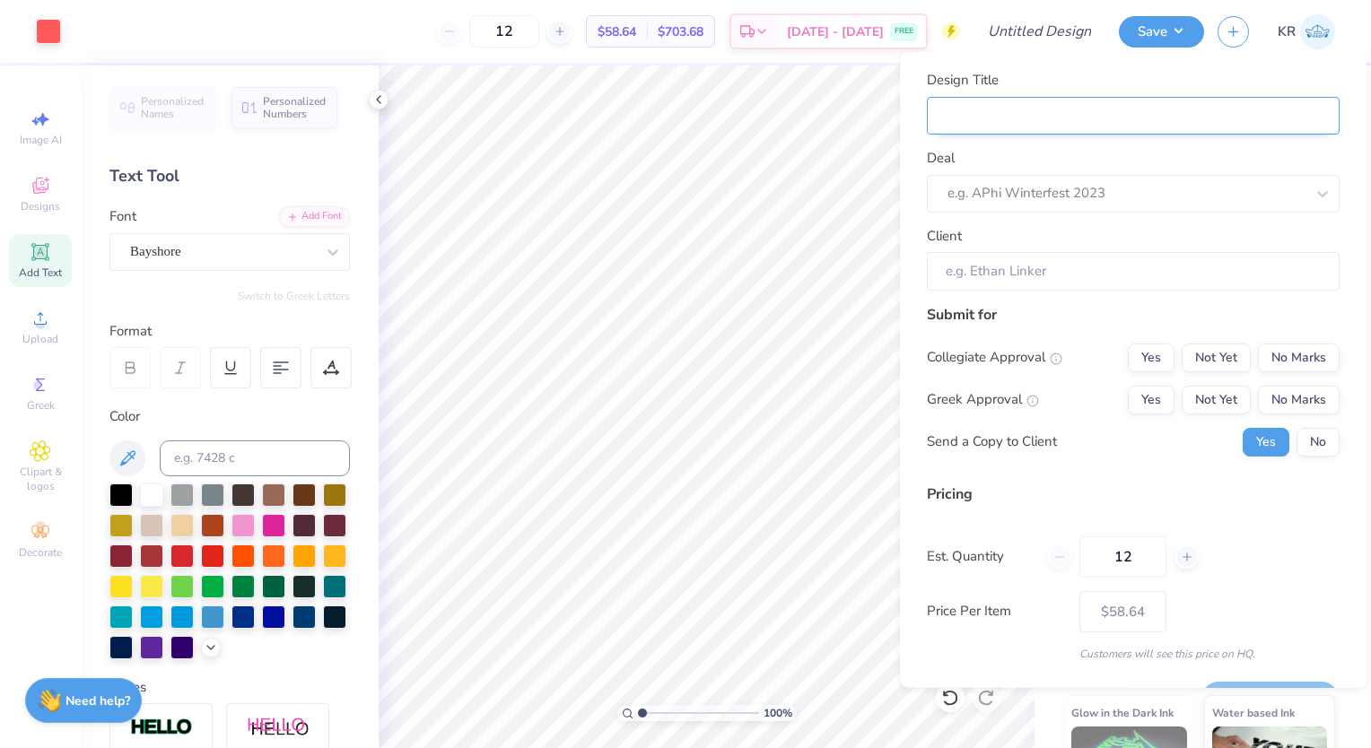
click at [1104, 124] on input "Design Title" at bounding box center [1133, 115] width 413 height 39
type input "A"
type input "AX"
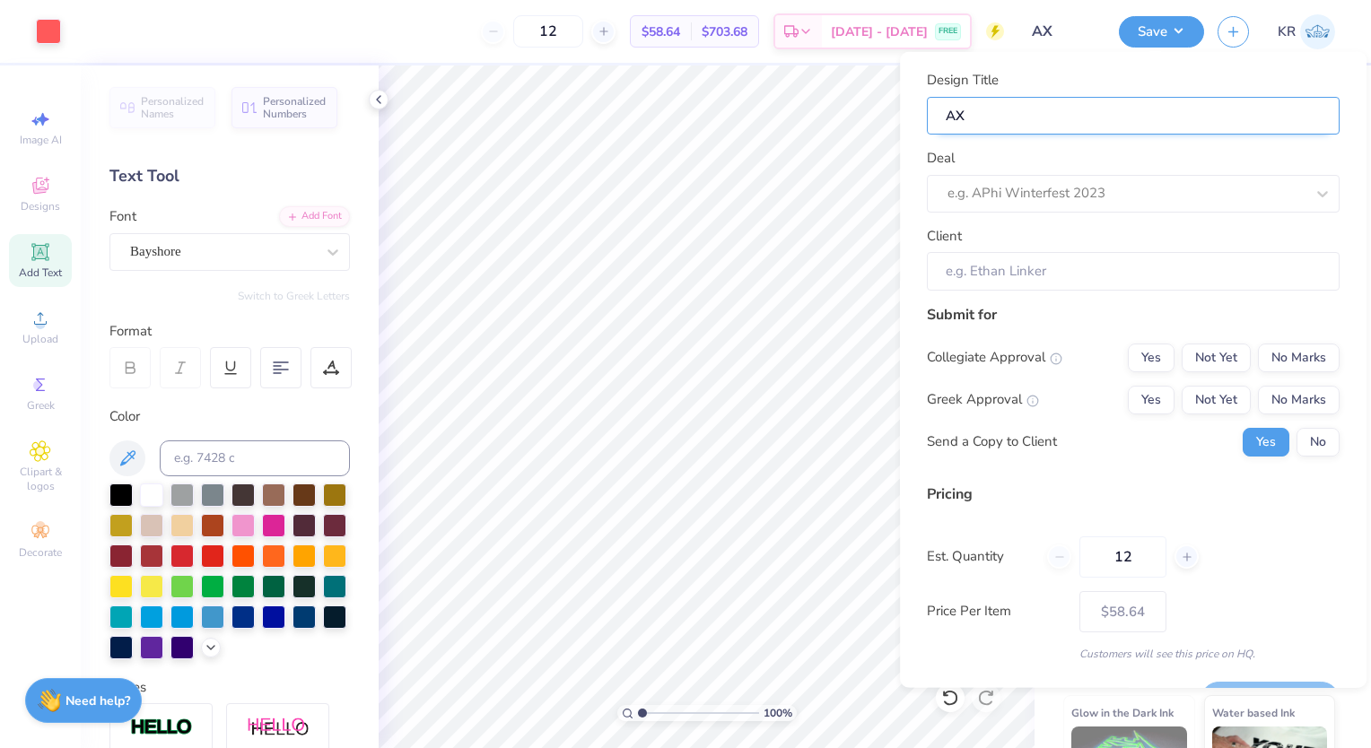
type input "AXI"
type input "AXID"
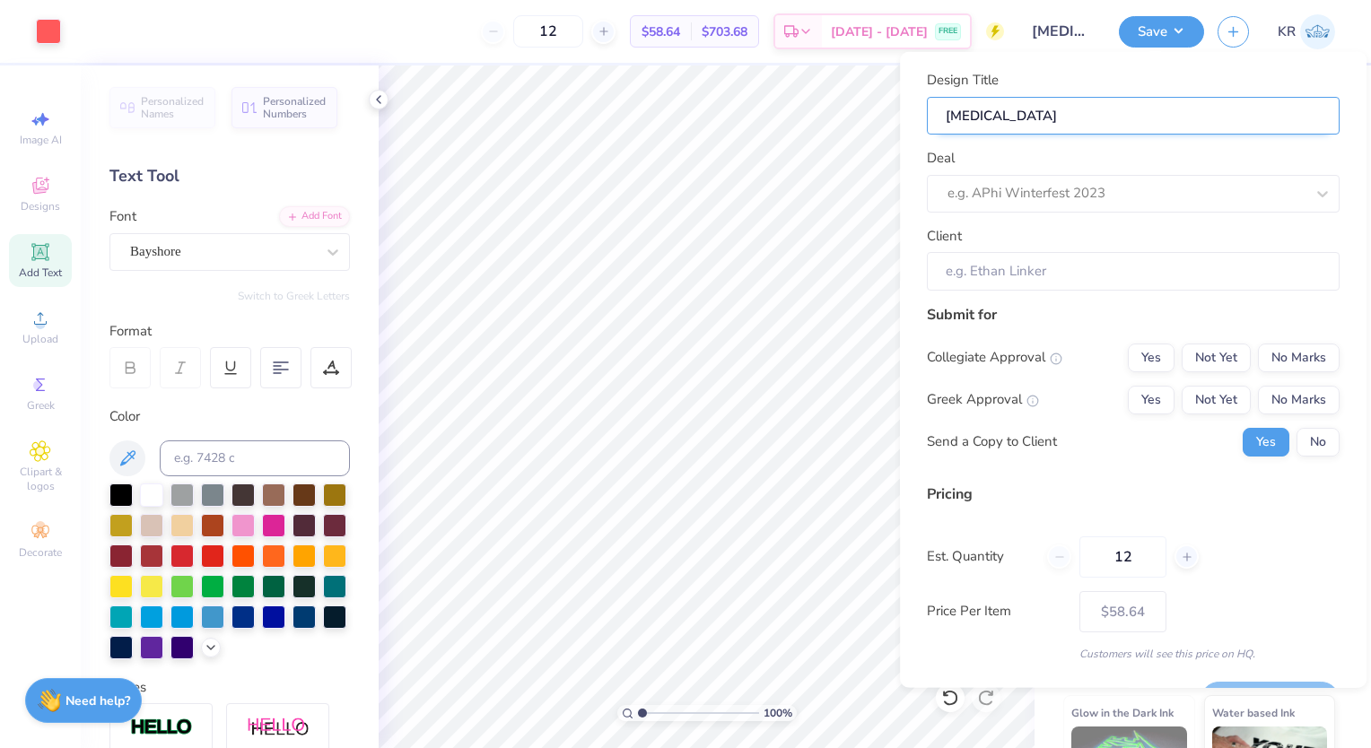
type input "AXID"
type input "AXID P"
type input "AXID Pa"
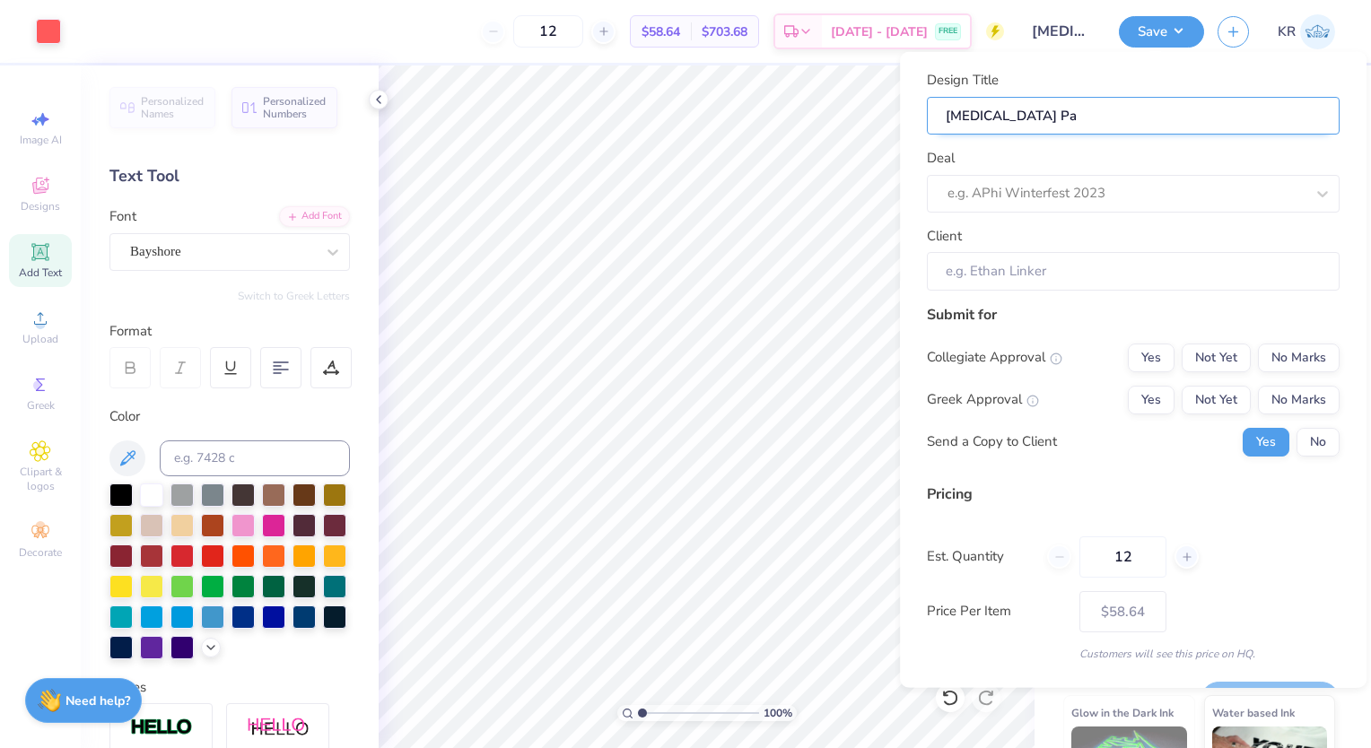
type input "AXID Par"
type input "AXID Pare"
type input "AXID Paren"
type input "AXID Parens"
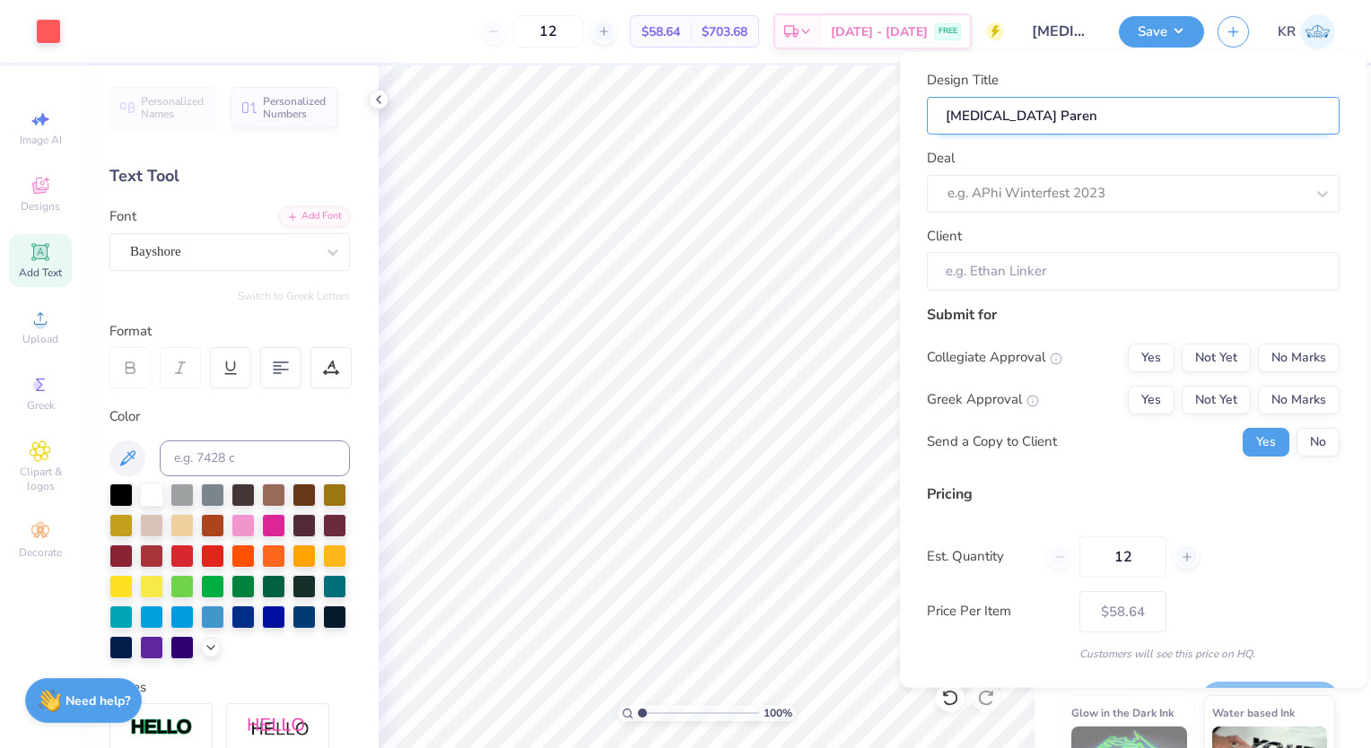
type input "AXID Parens"
type input "AXID Parenst"
type input "AXID Parens"
type input "AXID Paren"
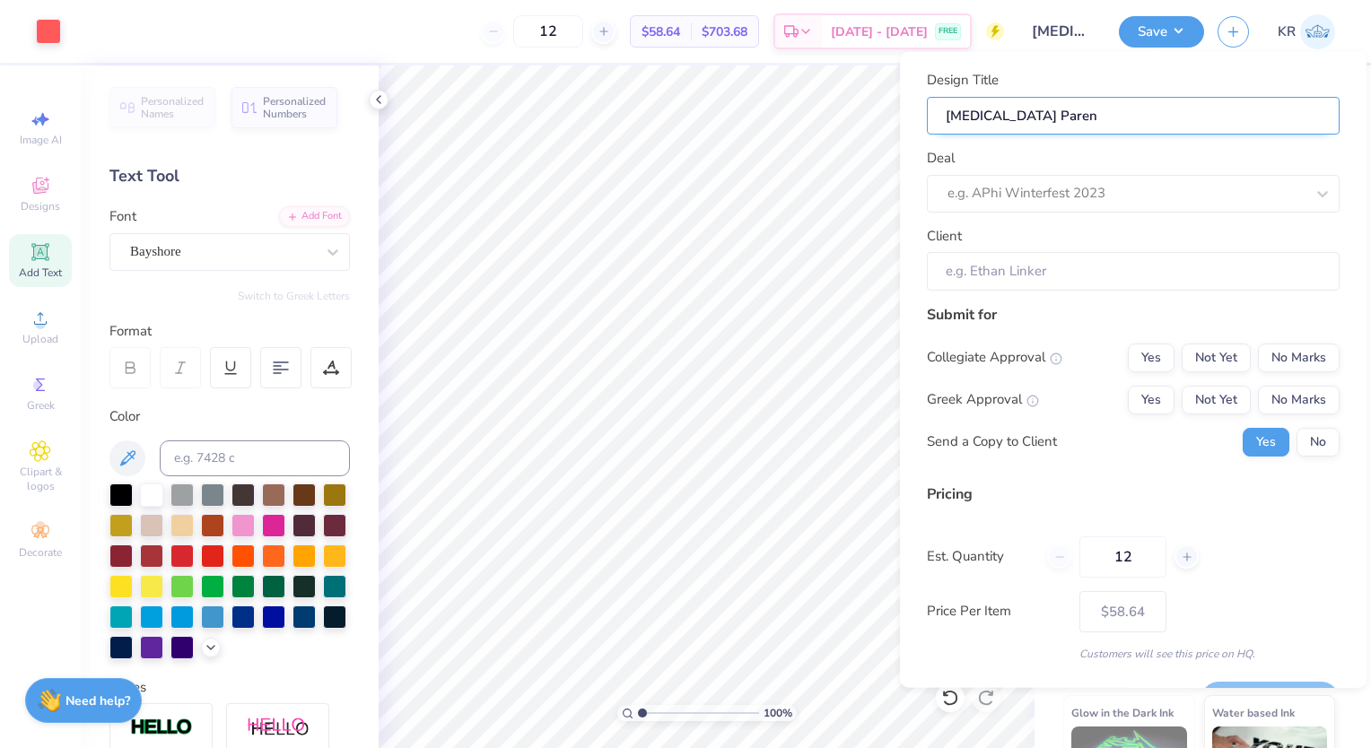
type input "AXID Parent"
type input "AXID Parents"
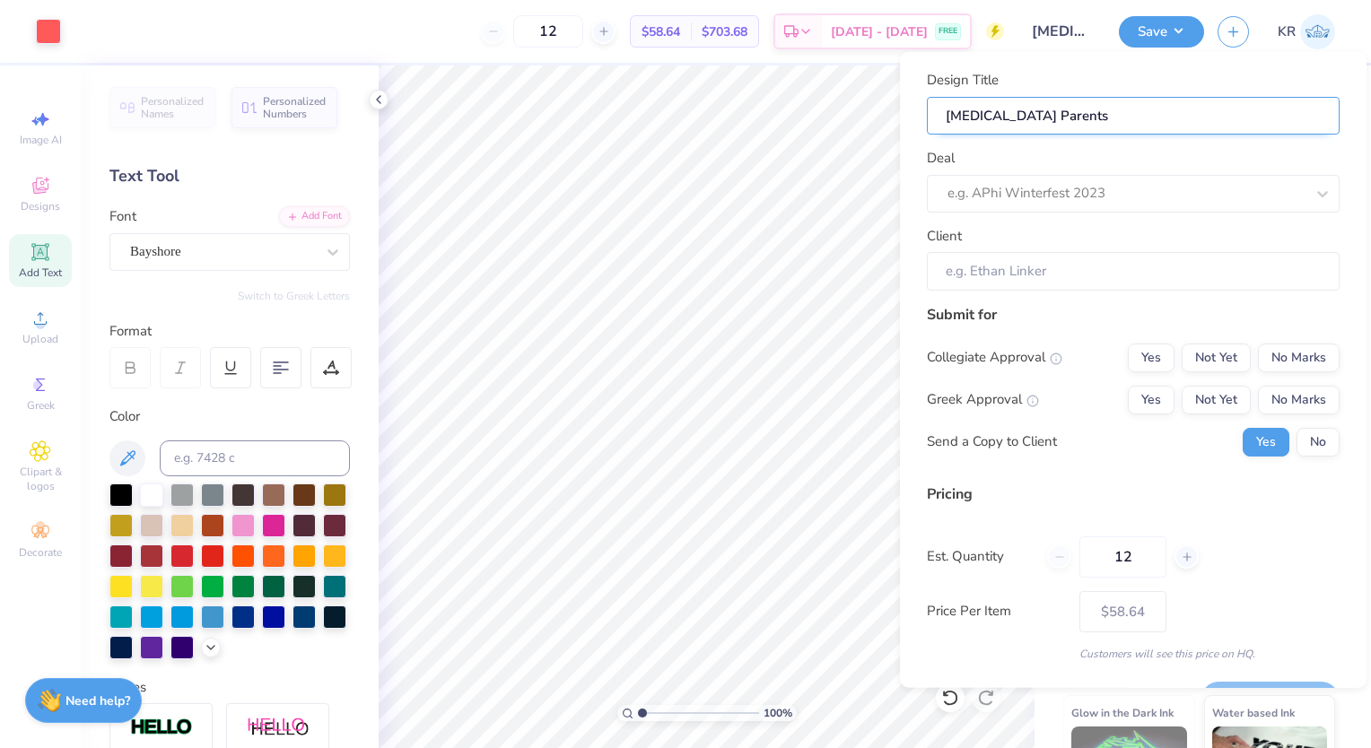
type input "AXID Parents"
type input "AXID Parents W"
type input "AXID Parents We"
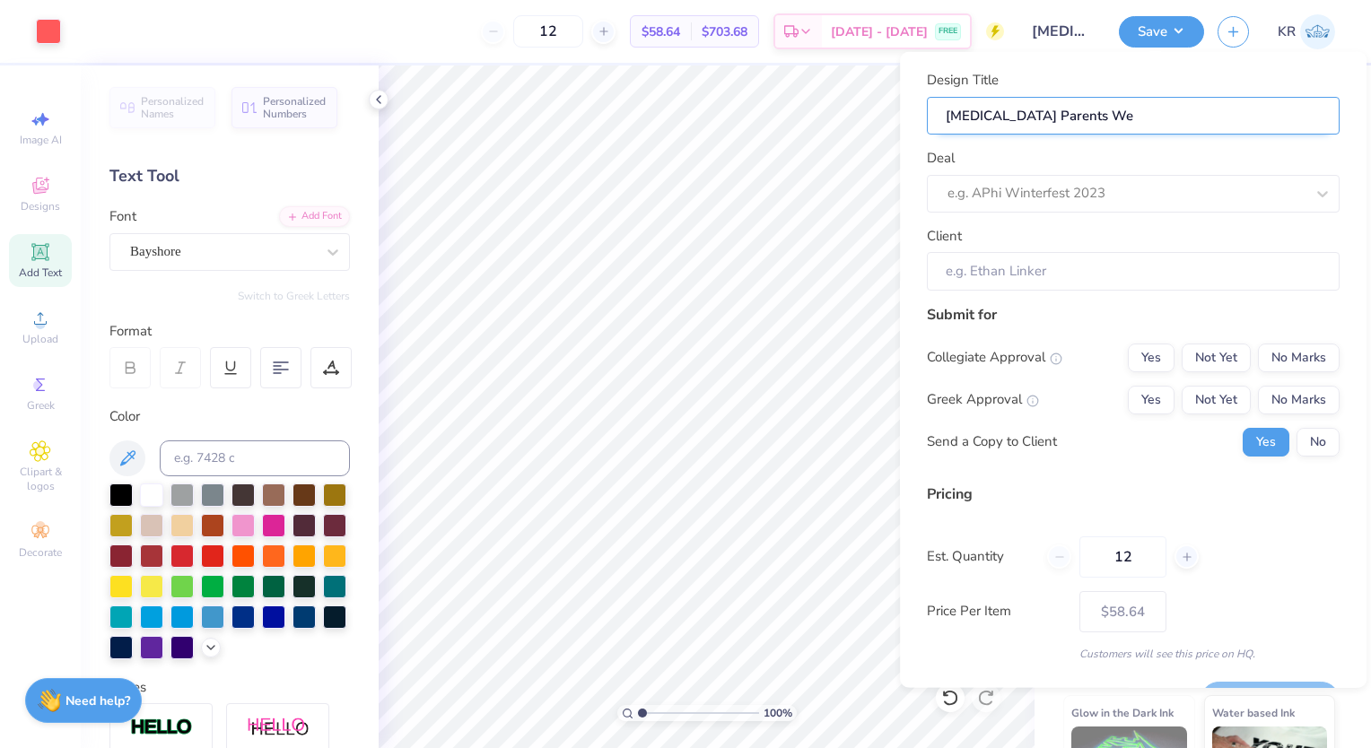
type input "AXID Parents Wee"
type input "AXID Parents Week"
type input "AXID Parents Weeke"
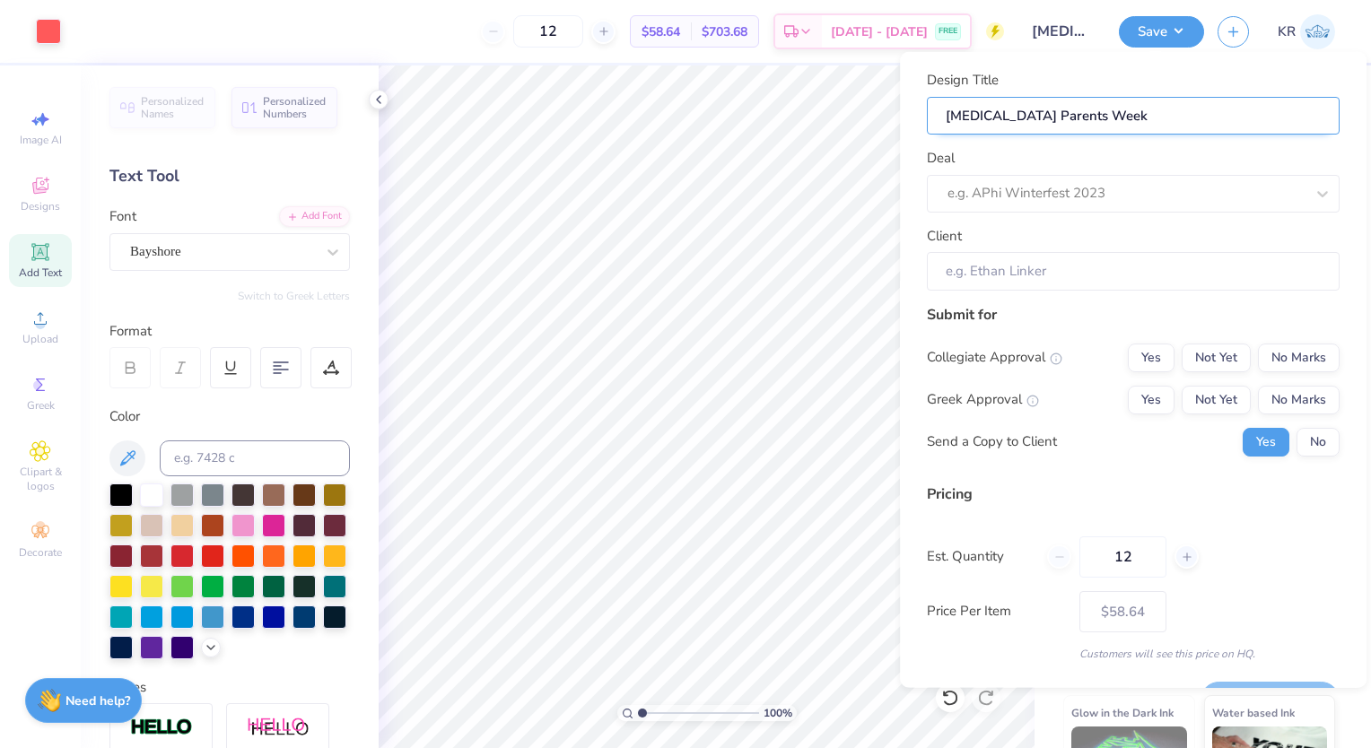
type input "AXID Parents Weeke"
type input "AXID Parents Weeken"
type input "AXID Parents Weekend"
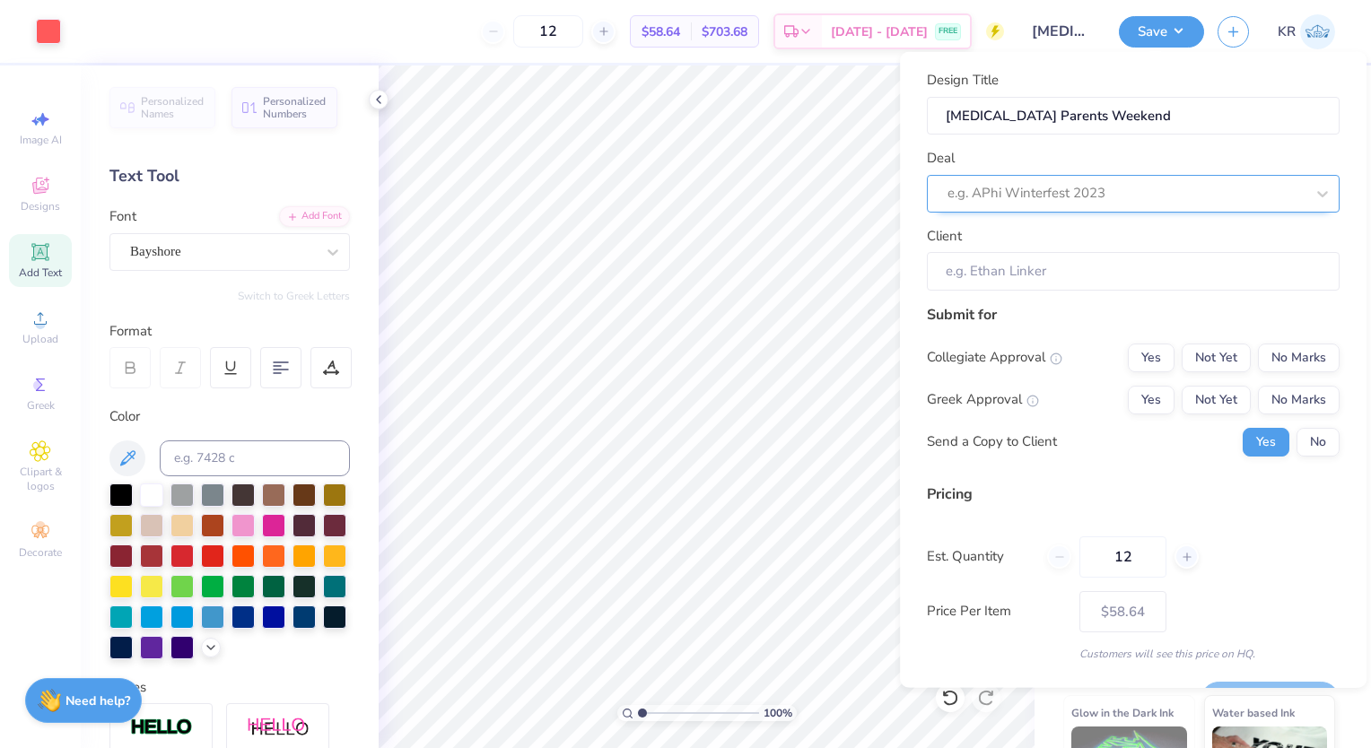
click at [1109, 206] on div "e.g. APhi Winterfest 2023" at bounding box center [1133, 193] width 413 height 38
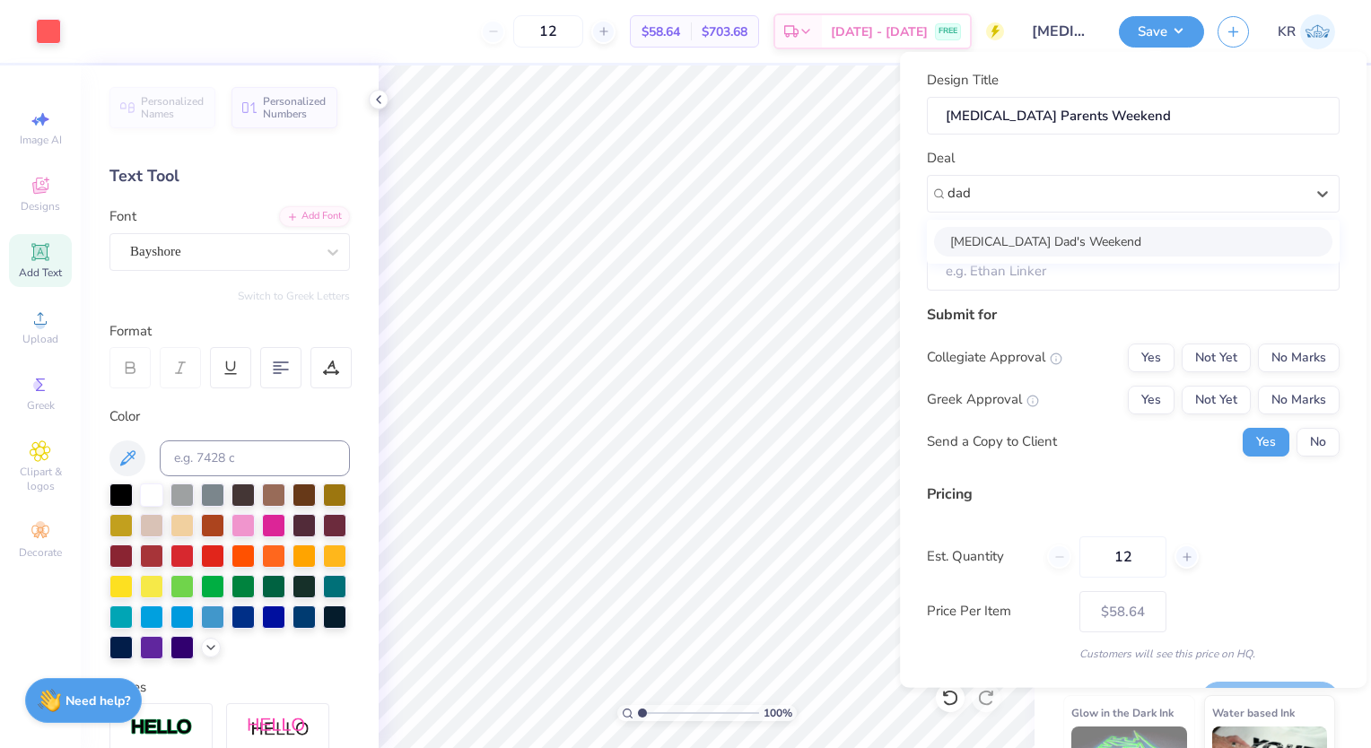
click at [1095, 242] on div "AXID Dad's Weekend" at bounding box center [1133, 241] width 398 height 30
type input "dad"
type input "Emma Schaale"
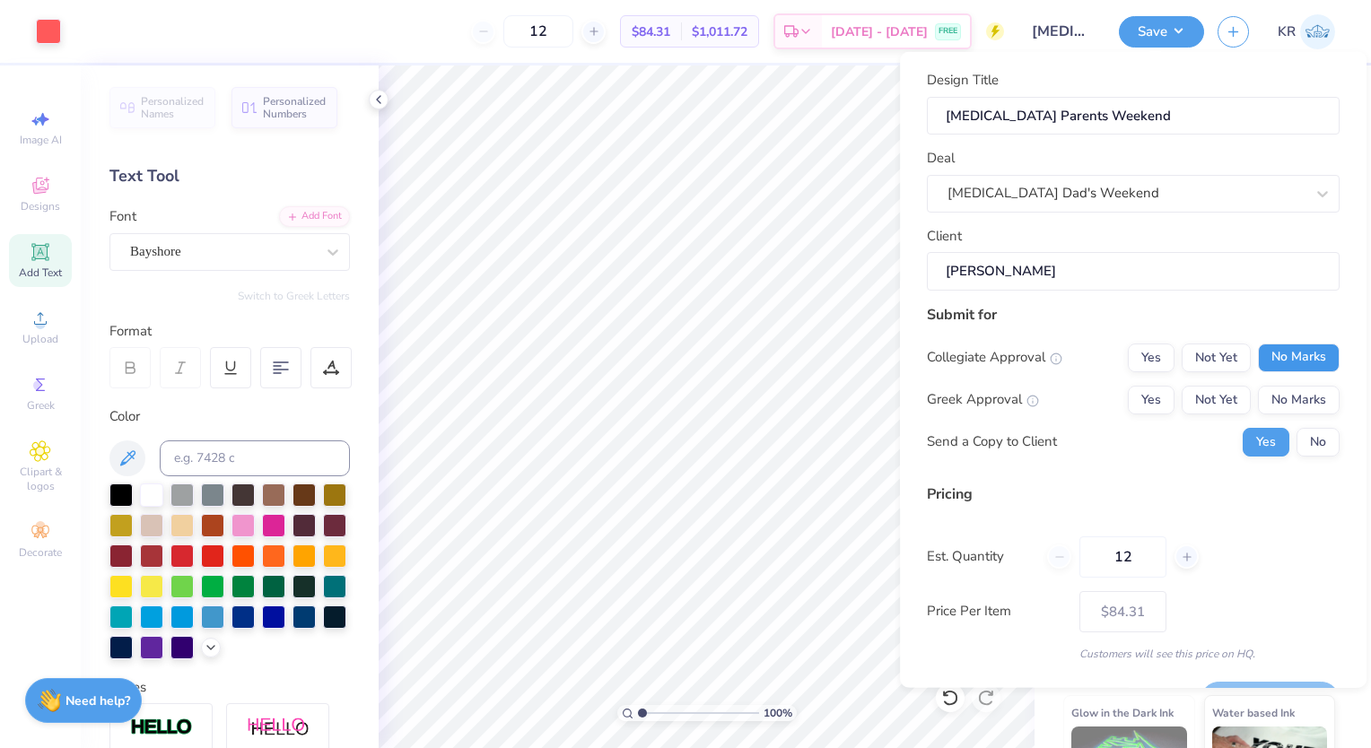
click at [1299, 361] on button "No Marks" at bounding box center [1299, 357] width 82 height 29
click at [1145, 404] on button "Yes" at bounding box center [1151, 399] width 47 height 29
type input "$69.54"
click at [1145, 561] on input "12" at bounding box center [1123, 556] width 87 height 41
type input "1"
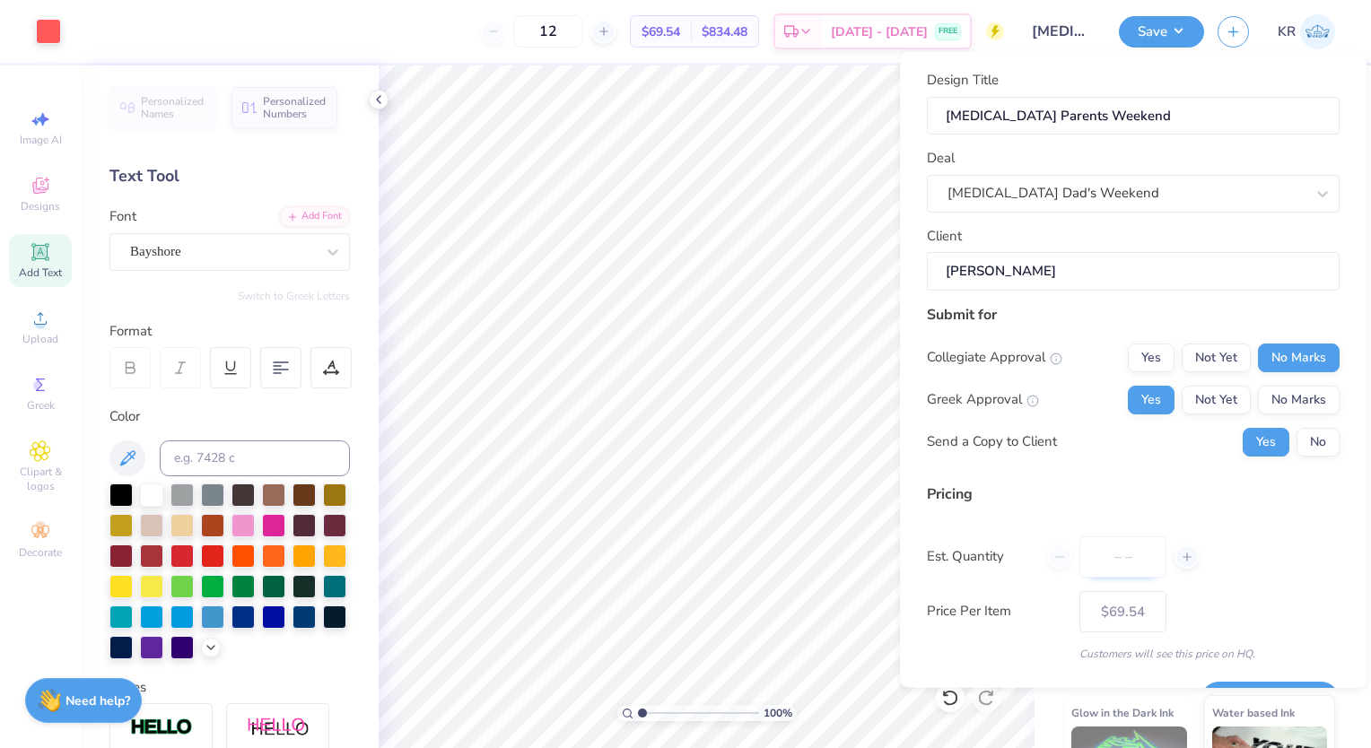
type input "0"
type input "070"
type input "70"
type input "$31.89"
type input "0"
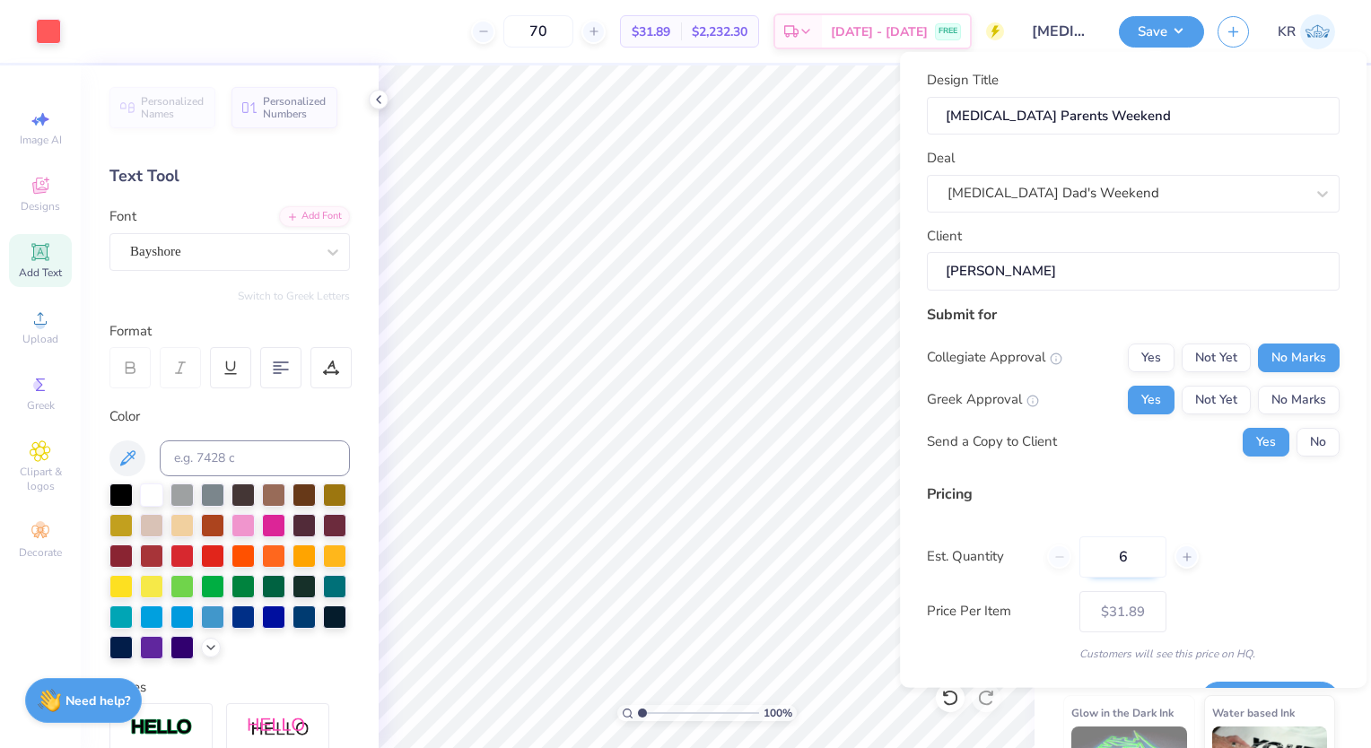
type input "60"
type input "$32.50"
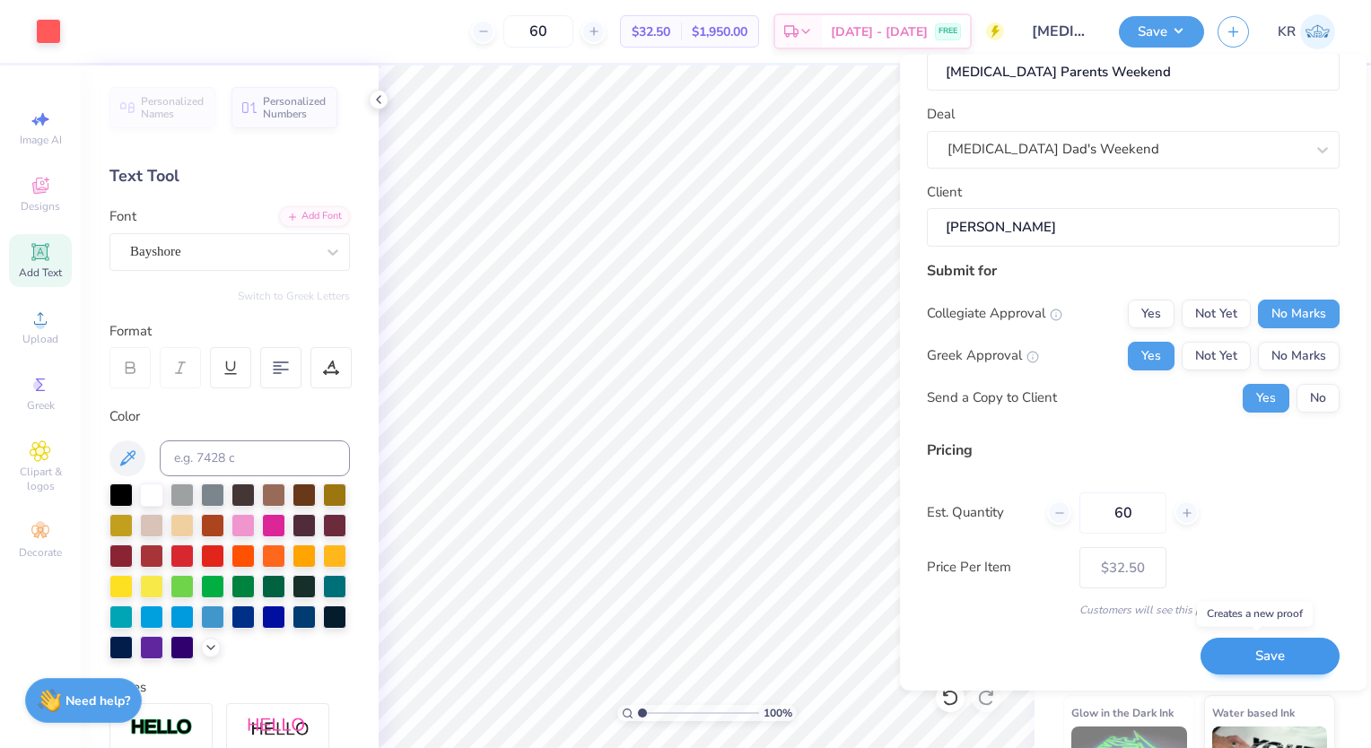
type input "60"
click at [1250, 654] on button "Save" at bounding box center [1270, 656] width 139 height 37
type input "$32.50"
